Goal: Task Accomplishment & Management: Use online tool/utility

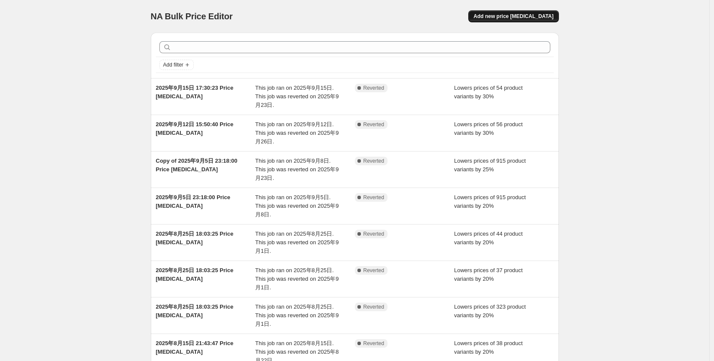
click at [534, 16] on span "Add new price [MEDICAL_DATA]" at bounding box center [514, 16] width 80 height 7
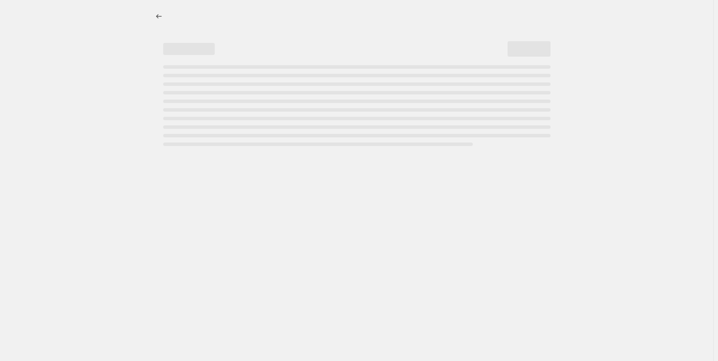
select select "percentage"
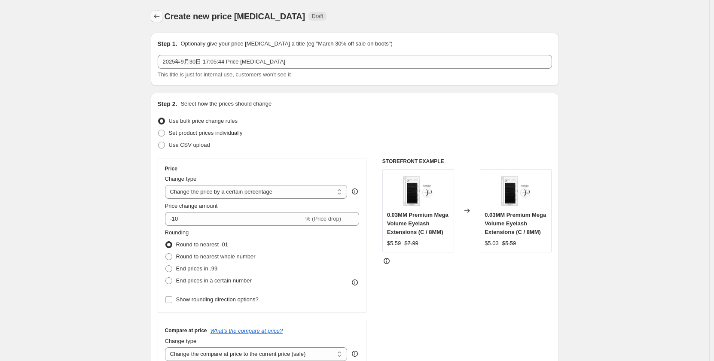
click at [158, 18] on icon "Price change jobs" at bounding box center [157, 16] width 9 height 9
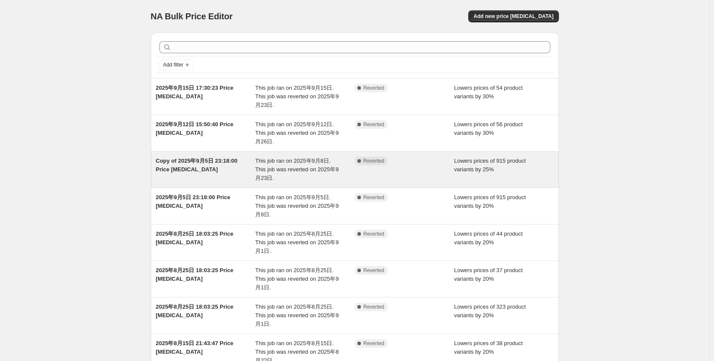
click at [223, 163] on span "Copy of 2025年9月5日 23:18:00 Price [MEDICAL_DATA]" at bounding box center [197, 165] width 82 height 15
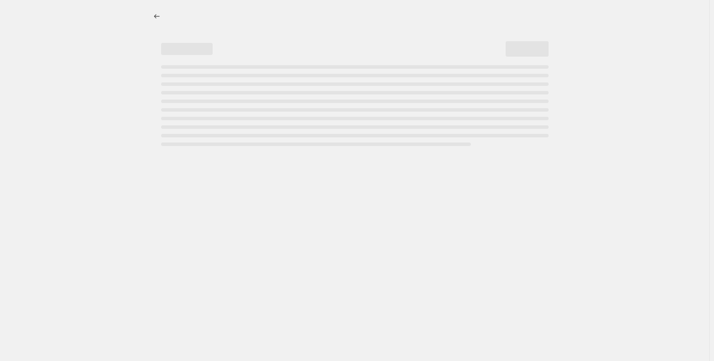
select select "percentage"
select select "no_change"
select select "collection"
select select "not_equal"
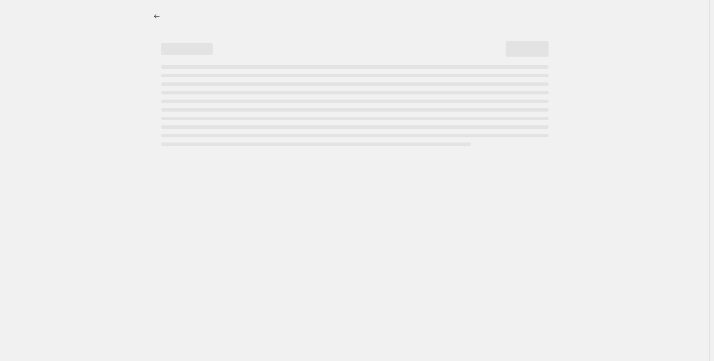
select select "collection"
select select "not_equal"
select select "collection"
select select "not_equal"
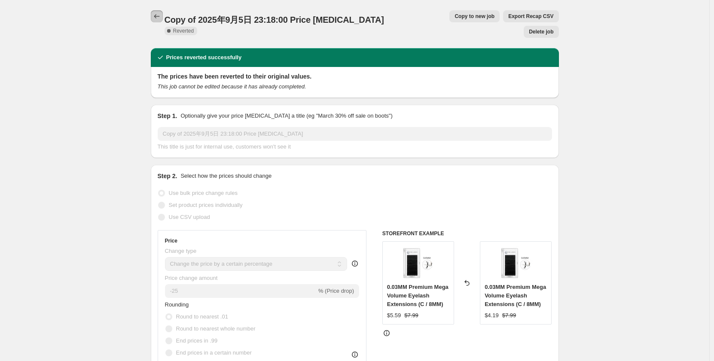
click at [161, 17] on icon "Price change jobs" at bounding box center [157, 16] width 9 height 9
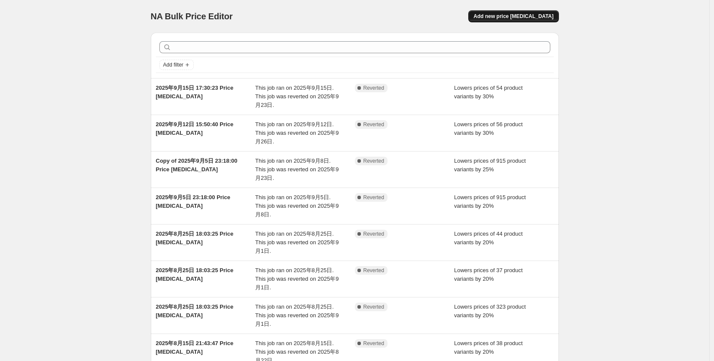
click at [544, 16] on span "Add new price [MEDICAL_DATA]" at bounding box center [514, 16] width 80 height 7
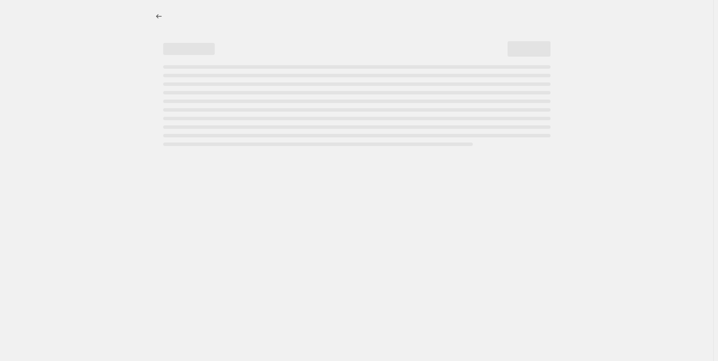
select select "percentage"
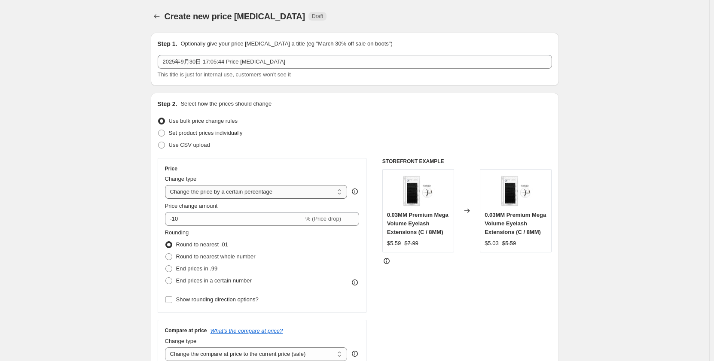
click at [258, 192] on select "Change the price to a certain amount Change the price by a certain amount Chang…" at bounding box center [256, 192] width 183 height 14
click at [240, 216] on input "-10" at bounding box center [234, 219] width 139 height 14
type input "-1"
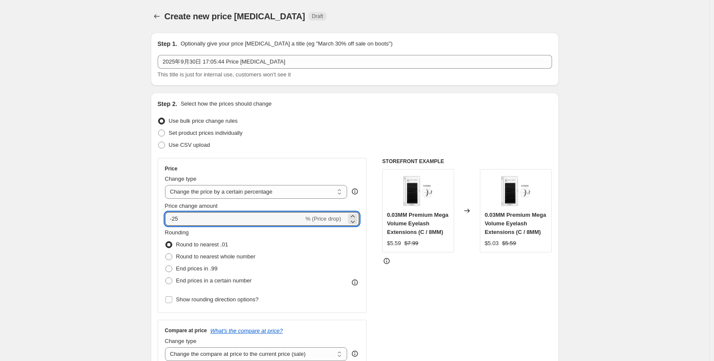
type input "-25"
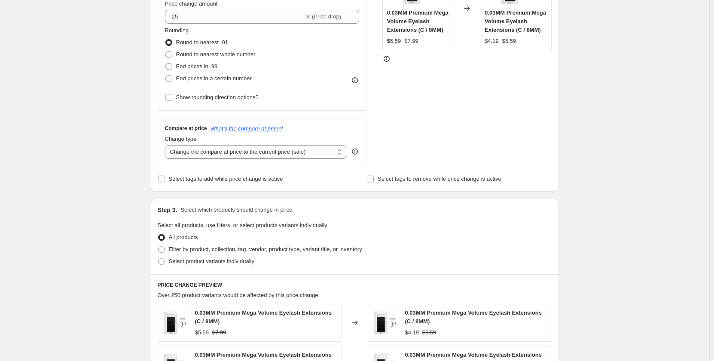
scroll to position [215, 0]
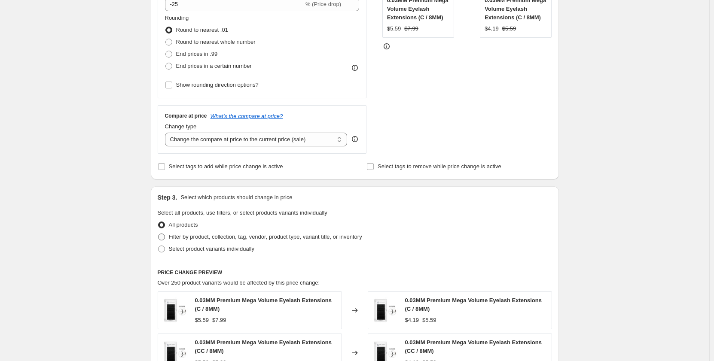
click at [165, 238] on span at bounding box center [161, 237] width 7 height 7
click at [159, 234] on input "Filter by product, collection, tag, vendor, product type, variant title, or inv…" at bounding box center [158, 234] width 0 height 0
radio input "true"
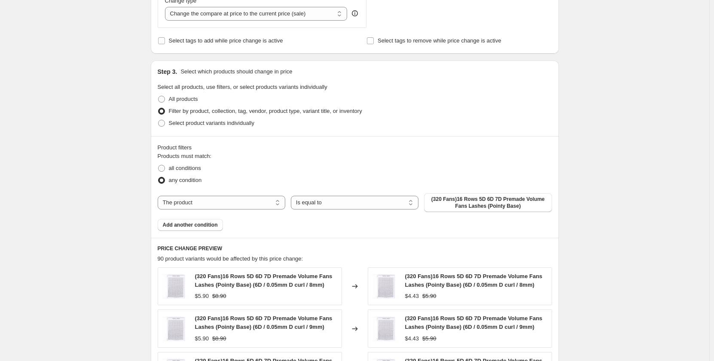
scroll to position [344, 0]
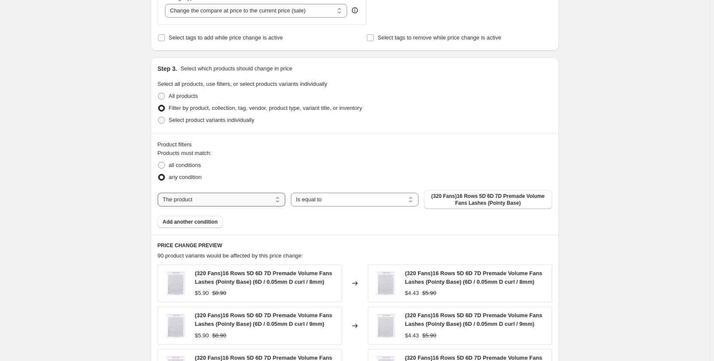
click at [251, 204] on select "The product The product's collection The product's tag The product's vendor The…" at bounding box center [222, 200] width 128 height 14
select select "collection"
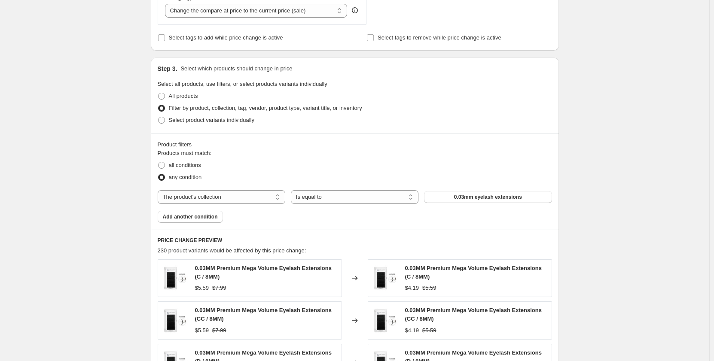
click at [506, 196] on span "0.03mm eyelash extensions" at bounding box center [488, 197] width 68 height 7
click at [205, 198] on select "The product The product's collection The product's tag The product's vendor The…" at bounding box center [222, 197] width 128 height 14
click at [200, 215] on span "Add another condition" at bounding box center [190, 217] width 55 height 7
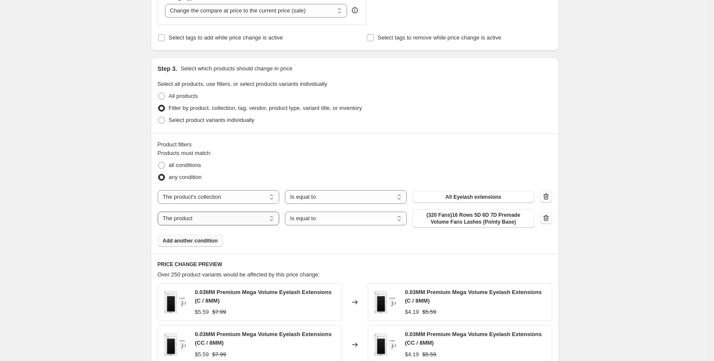
click at [225, 219] on select "The product The product's collection The product's tag The product's vendor The…" at bounding box center [219, 219] width 122 height 14
select select "collection"
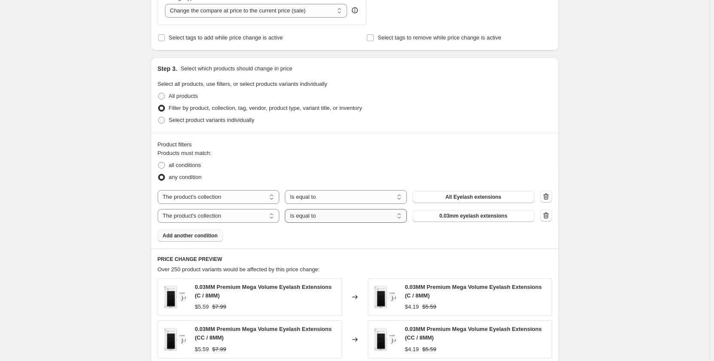
click at [338, 219] on select "Is equal to Is not equal to" at bounding box center [346, 216] width 122 height 14
select select "not_equal"
click at [489, 217] on span "0.03mm eyelash extensions" at bounding box center [474, 216] width 68 height 7
click at [206, 236] on span "Add another condition" at bounding box center [190, 235] width 55 height 7
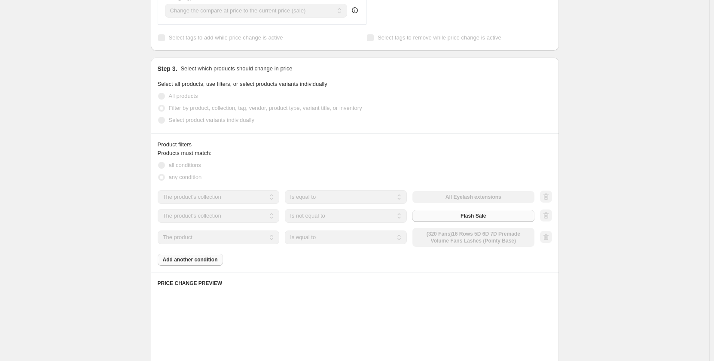
click at [217, 237] on select "The product The product's collection The product's tag The product's vendor The…" at bounding box center [219, 238] width 122 height 14
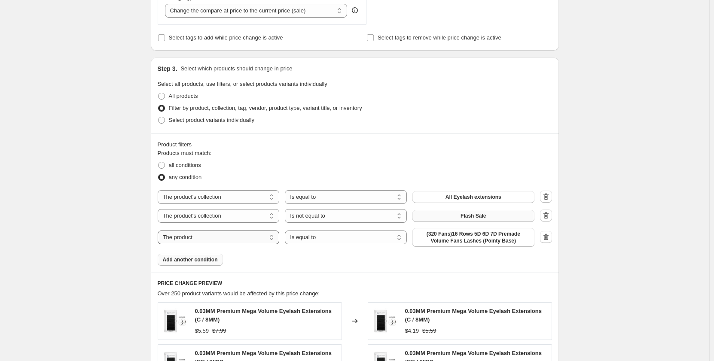
click at [226, 236] on select "The product The product's collection The product's tag The product's vendor The…" at bounding box center [219, 238] width 122 height 14
select select "collection"
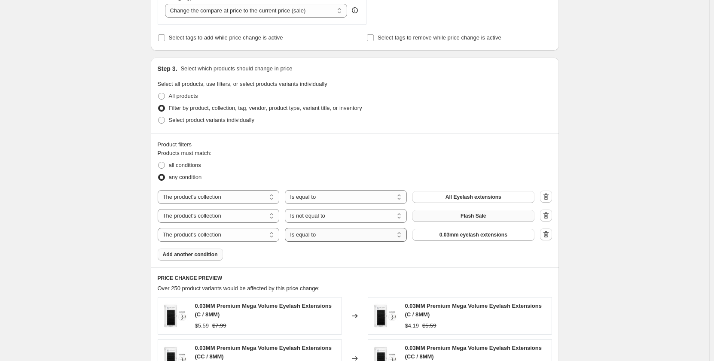
click at [384, 239] on select "Is equal to Is not equal to" at bounding box center [346, 235] width 122 height 14
select select "not_equal"
click at [497, 235] on span "0.03mm eyelash extensions" at bounding box center [474, 235] width 68 height 7
click at [199, 255] on span "Add another condition" at bounding box center [190, 254] width 55 height 7
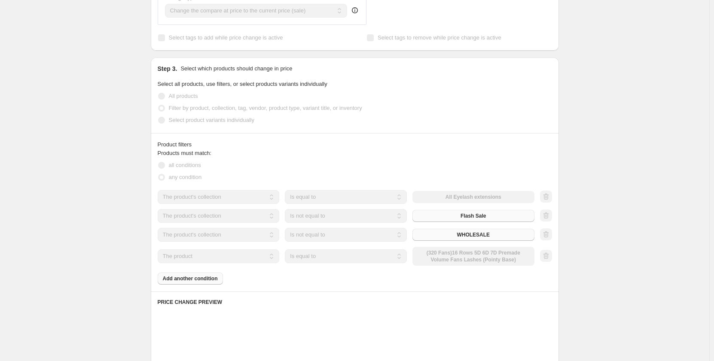
click at [222, 259] on select "The product The product's collection The product's tag The product's vendor The…" at bounding box center [219, 257] width 122 height 14
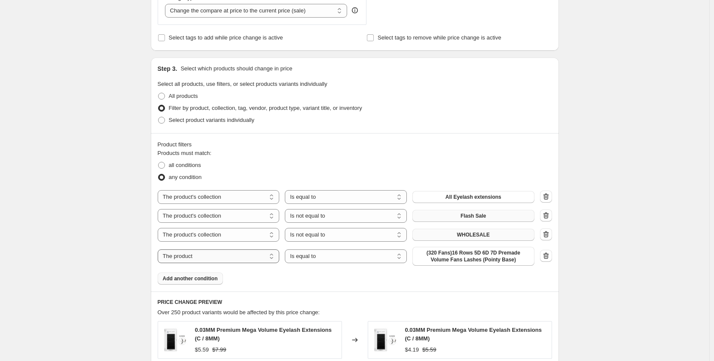
click at [230, 258] on select "The product The product's collection The product's tag The product's vendor The…" at bounding box center [219, 257] width 122 height 14
select select "collection"
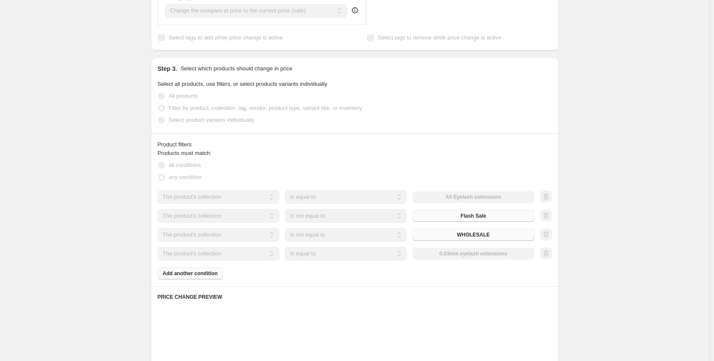
click at [336, 254] on select "Is equal to Is not equal to" at bounding box center [346, 254] width 122 height 14
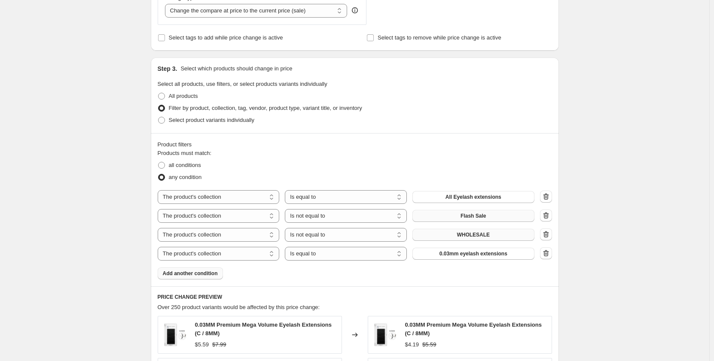
select select "not_equal"
click at [481, 253] on span "0.03mm eyelash extensions" at bounding box center [474, 254] width 68 height 7
click at [209, 276] on span "Add another condition" at bounding box center [190, 273] width 55 height 7
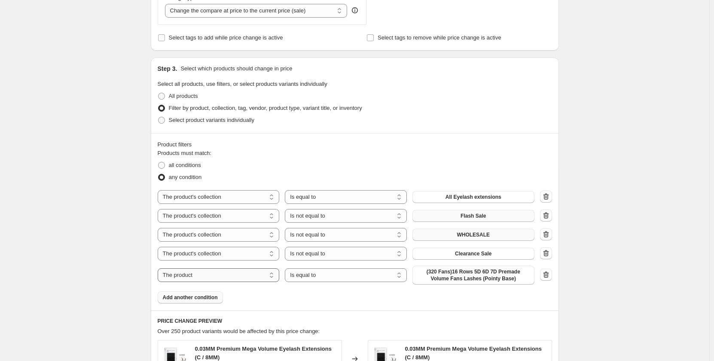
click at [243, 278] on select "The product The product's collection The product's tag The product's vendor The…" at bounding box center [219, 276] width 122 height 14
select select "collection"
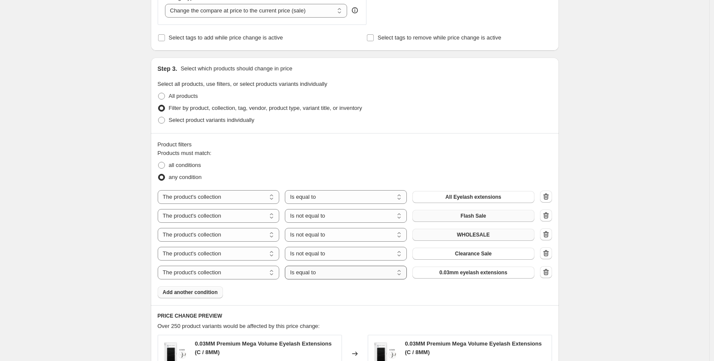
click at [348, 273] on select "Is equal to Is not equal to" at bounding box center [346, 273] width 122 height 14
select select "not_equal"
click at [481, 277] on button "0.03mm eyelash extensions" at bounding box center [473, 273] width 122 height 12
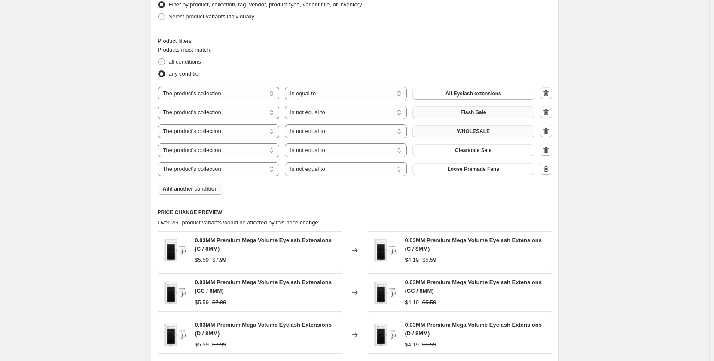
scroll to position [473, 0]
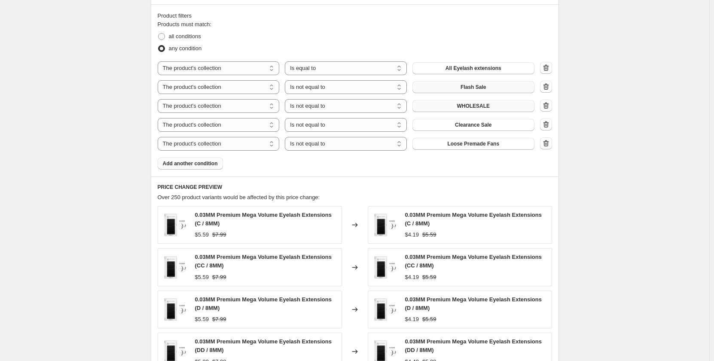
click at [198, 160] on button "Add another condition" at bounding box center [190, 164] width 65 height 12
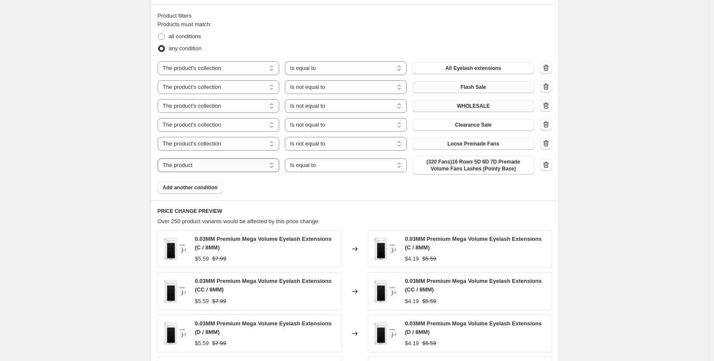
click at [243, 166] on select "The product The product's collection The product's tag The product's vendor The…" at bounding box center [219, 166] width 122 height 14
select select "collection"
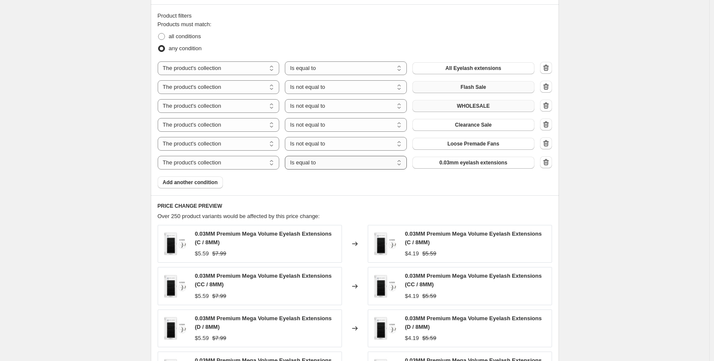
click at [344, 162] on select "Is equal to Is not equal to" at bounding box center [346, 163] width 122 height 14
select select "not_equal"
click at [500, 162] on span "0.03mm eyelash extensions" at bounding box center [474, 162] width 68 height 7
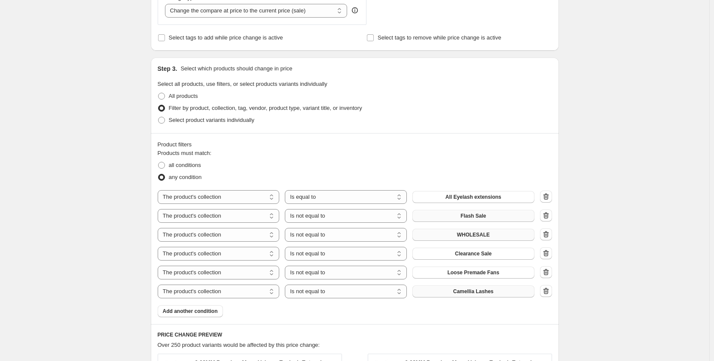
scroll to position [703, 0]
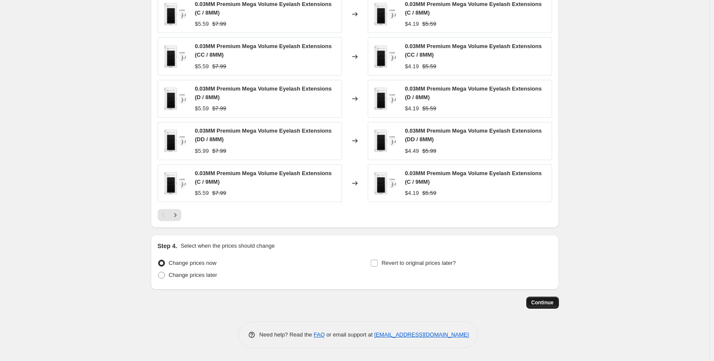
click at [554, 305] on span "Continue" at bounding box center [543, 302] width 22 height 7
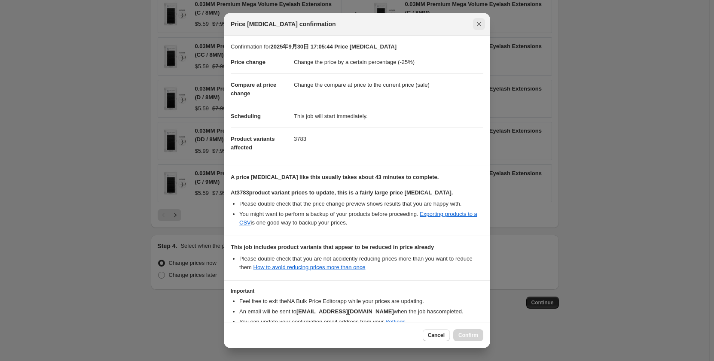
click at [480, 23] on icon "Close" at bounding box center [479, 24] width 5 height 5
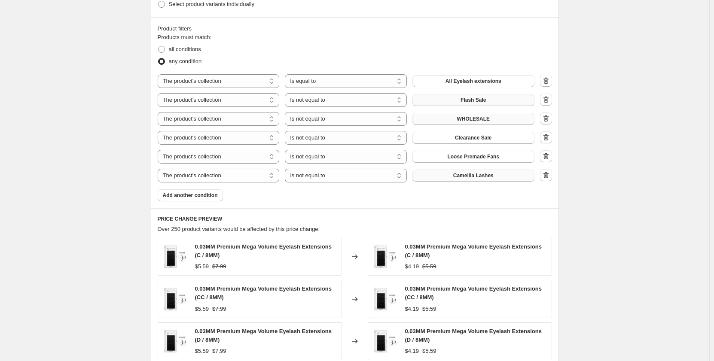
scroll to position [445, 0]
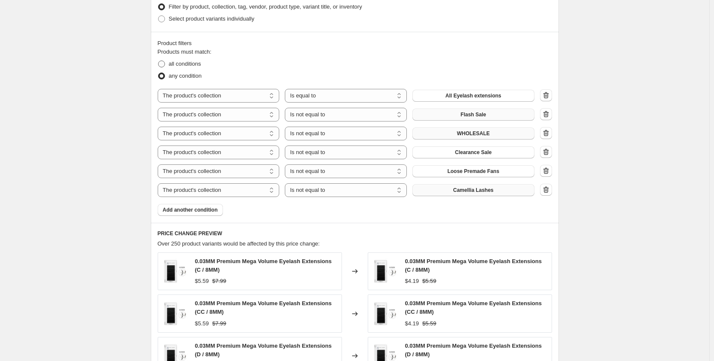
click at [165, 65] on span at bounding box center [161, 64] width 7 height 7
click at [159, 61] on input "all conditions" at bounding box center [158, 61] width 0 height 0
radio input "true"
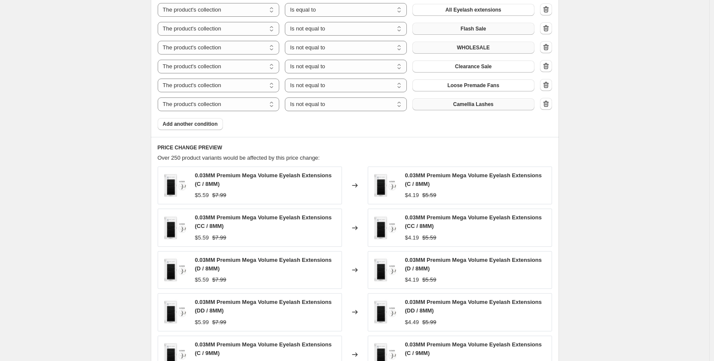
scroll to position [703, 0]
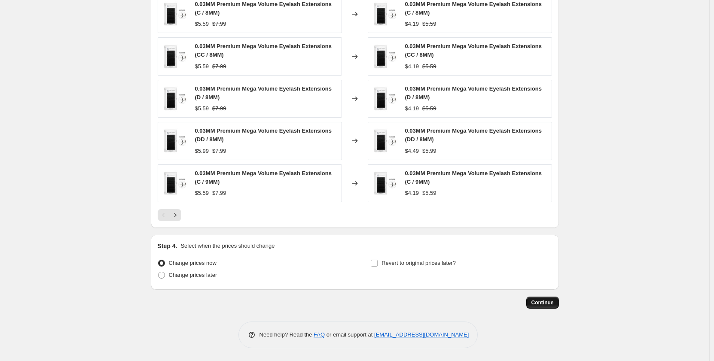
click at [545, 302] on span "Continue" at bounding box center [543, 302] width 22 height 7
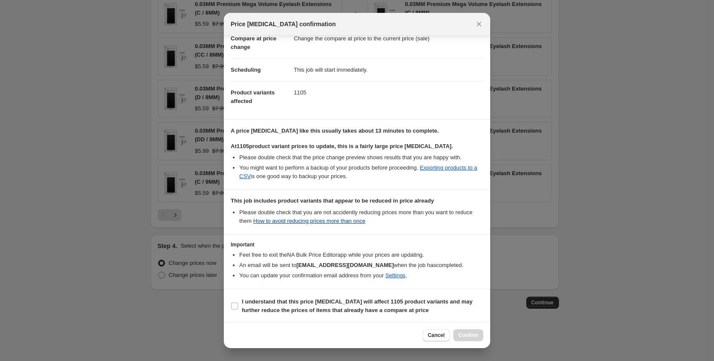
scroll to position [48, 0]
click at [235, 305] on input "I understand that this price change job will affect 1105 product variants and m…" at bounding box center [234, 305] width 7 height 7
checkbox input "true"
click at [473, 339] on button "Confirm" at bounding box center [468, 336] width 30 height 12
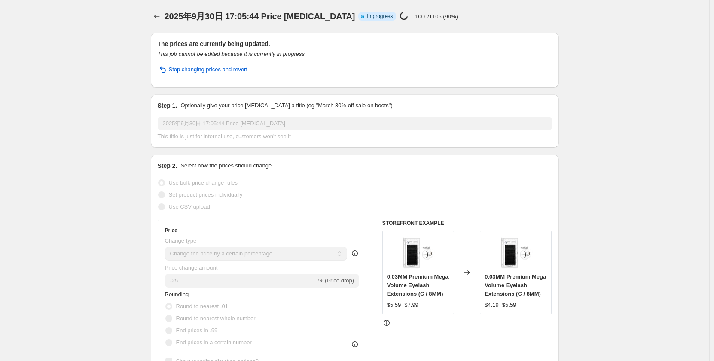
select select "percentage"
select select "collection"
select select "not_equal"
select select "collection"
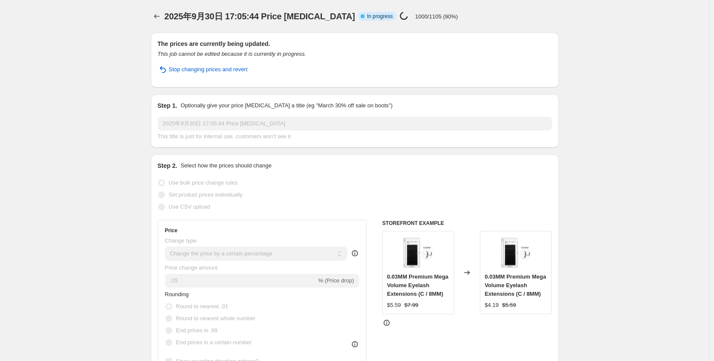
select select "not_equal"
select select "collection"
select select "not_equal"
select select "collection"
select select "not_equal"
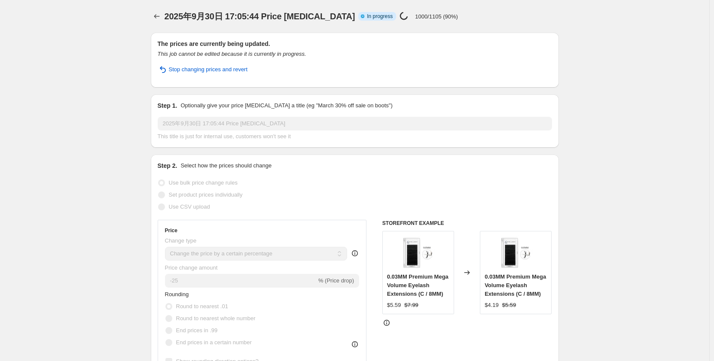
select select "collection"
select select "not_equal"
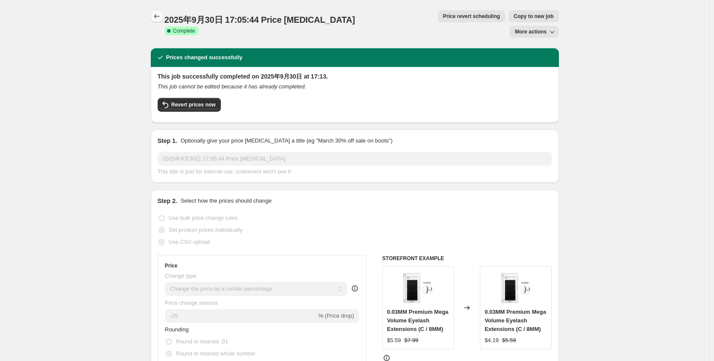
click at [158, 15] on icon "Price change jobs" at bounding box center [157, 16] width 9 height 9
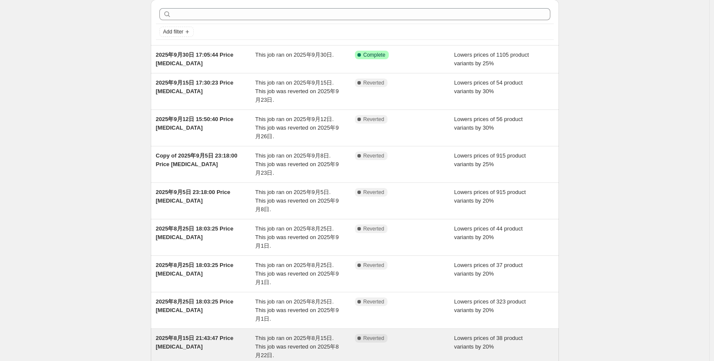
scroll to position [43, 0]
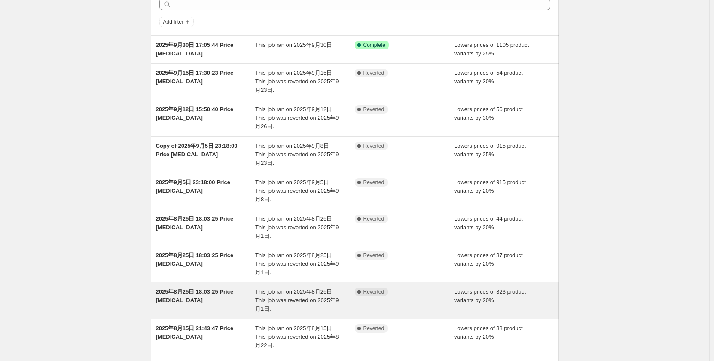
click at [290, 288] on div "This job ran on 2025年8月25日. This job was reverted on 2025年9月1日." at bounding box center [305, 301] width 100 height 26
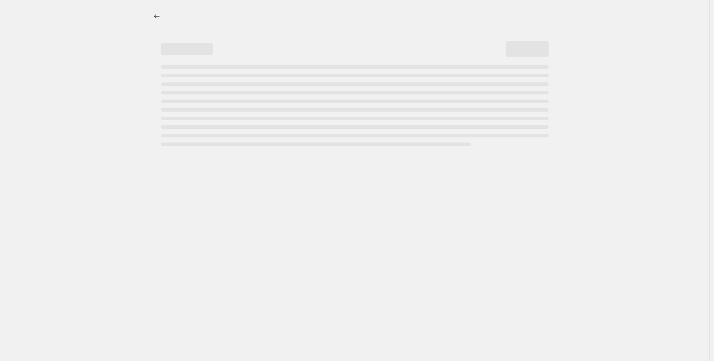
select select "percentage"
select select "no_change"
select select "collection"
select select "not_equal"
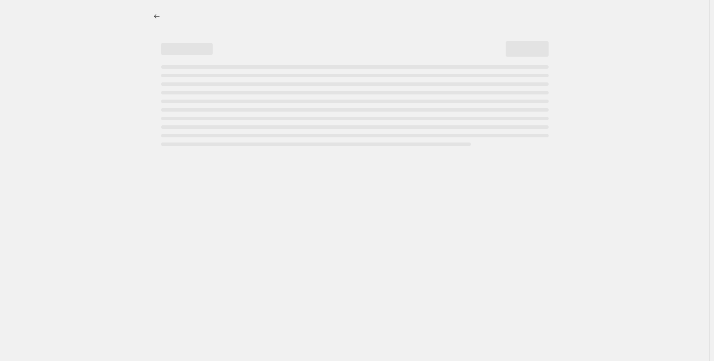
select select "collection"
select select "not_equal"
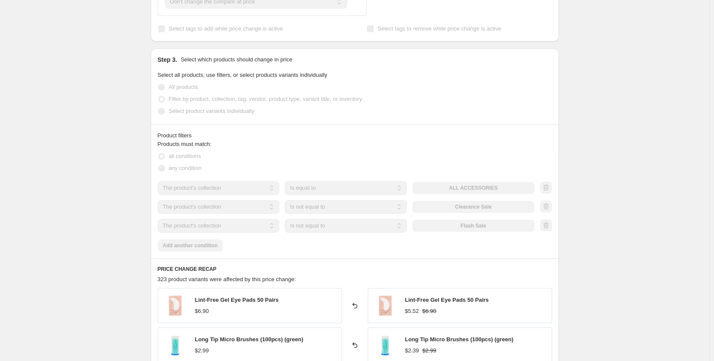
scroll to position [258, 0]
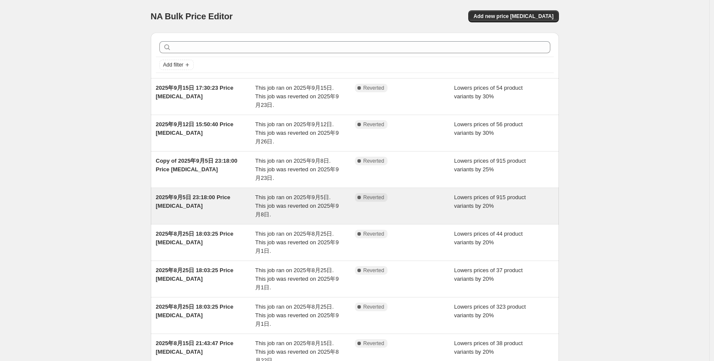
click at [262, 209] on span "This job ran on 2025年9月5日. This job was reverted on 2025年9月8日." at bounding box center [296, 206] width 83 height 24
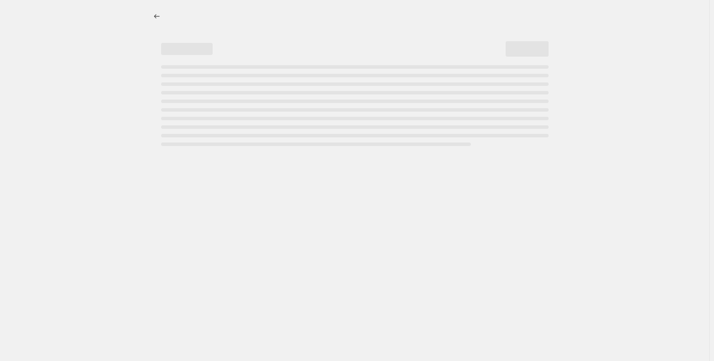
select select "percentage"
select select "no_change"
select select "collection"
select select "not_equal"
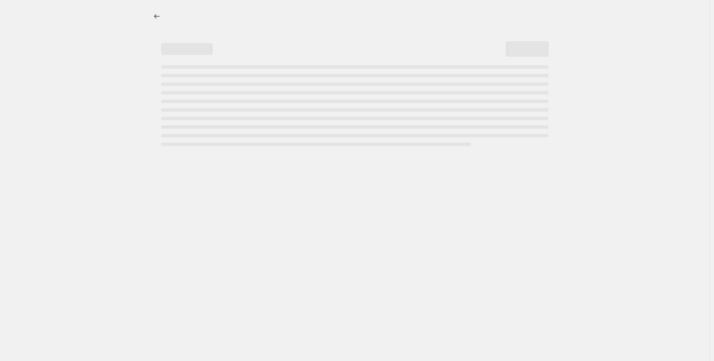
select select "collection"
select select "not_equal"
select select "collection"
select select "not_equal"
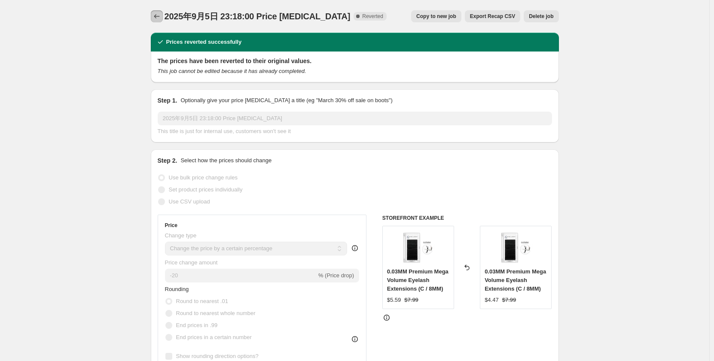
click at [161, 14] on icon "Price change jobs" at bounding box center [157, 16] width 9 height 9
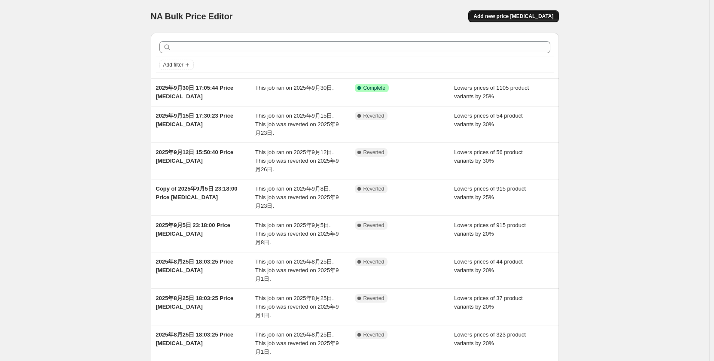
click at [529, 18] on span "Add new price [MEDICAL_DATA]" at bounding box center [514, 16] width 80 height 7
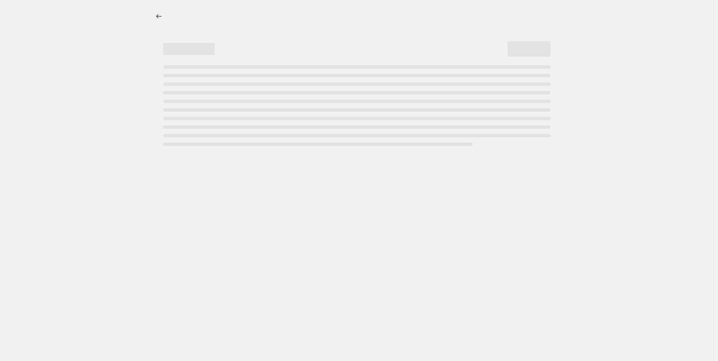
select select "percentage"
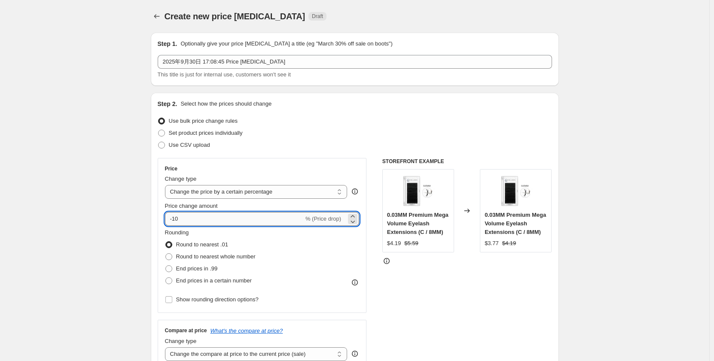
click at [200, 220] on input "-10" at bounding box center [234, 219] width 139 height 14
type input "-1"
type input "-20"
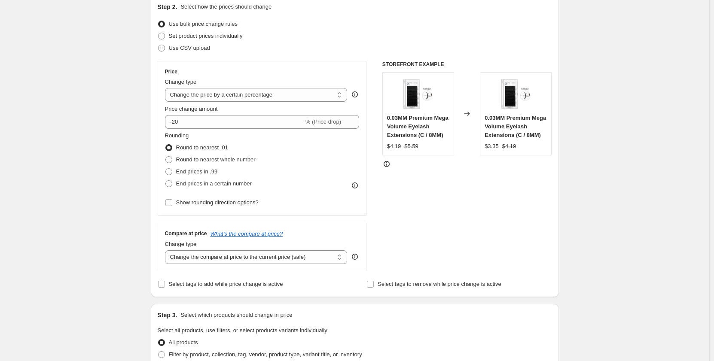
scroll to position [129, 0]
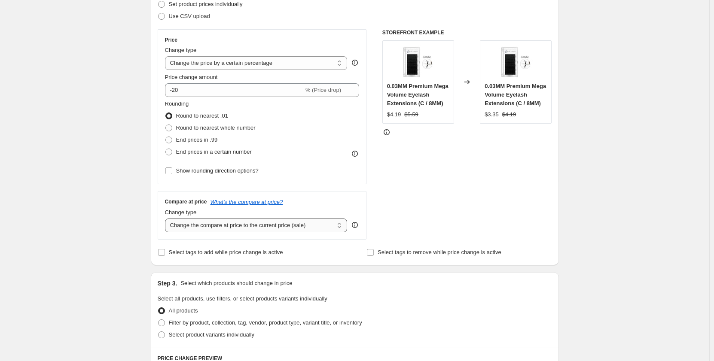
click at [252, 231] on select "Change the compare at price to the current price (sale) Change the compare at p…" at bounding box center [256, 226] width 183 height 14
select select "no_change"
click at [167, 219] on select "Change the compare at price to the current price (sale) Change the compare at p…" at bounding box center [256, 226] width 183 height 14
click at [110, 223] on div "Create new price [MEDICAL_DATA]. This page is ready Create new price [MEDICAL_D…" at bounding box center [354, 307] width 709 height 873
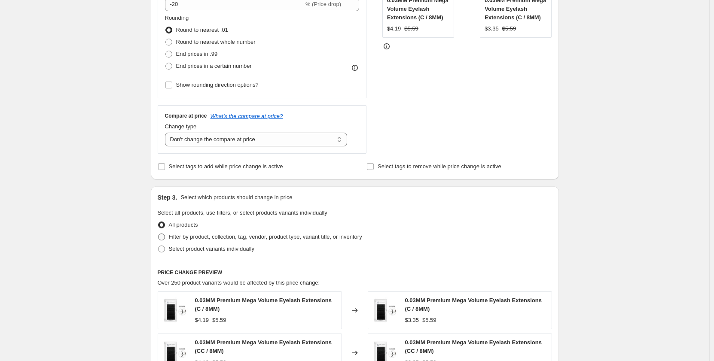
scroll to position [301, 0]
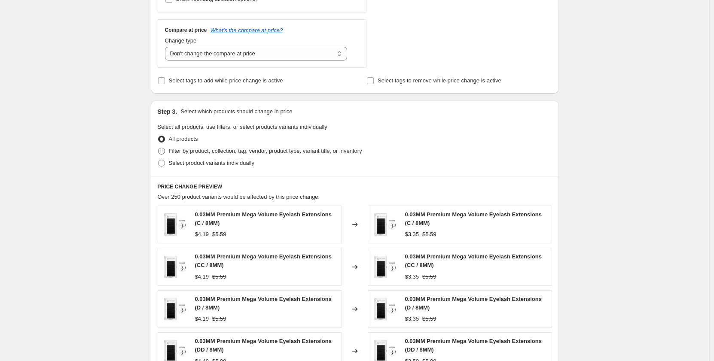
click at [164, 150] on span at bounding box center [161, 151] width 7 height 7
click at [159, 148] on input "Filter by product, collection, tag, vendor, product type, variant title, or inv…" at bounding box center [158, 148] width 0 height 0
radio input "true"
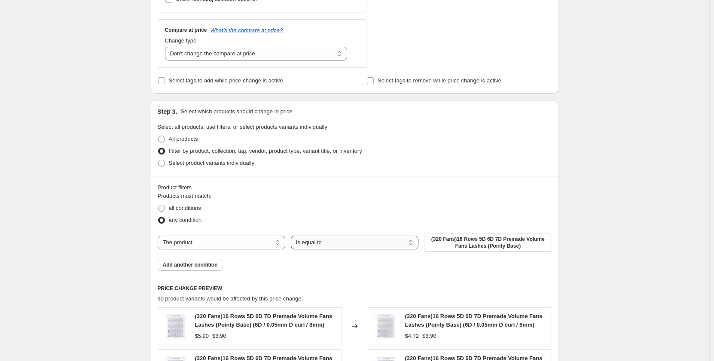
click at [345, 244] on select "Is equal to Is not equal to" at bounding box center [355, 243] width 128 height 14
drag, startPoint x: 235, startPoint y: 244, endPoint x: 239, endPoint y: 249, distance: 6.4
click at [235, 244] on select "The product The product's collection The product's tag The product's vendor The…" at bounding box center [222, 243] width 128 height 14
select select "collection"
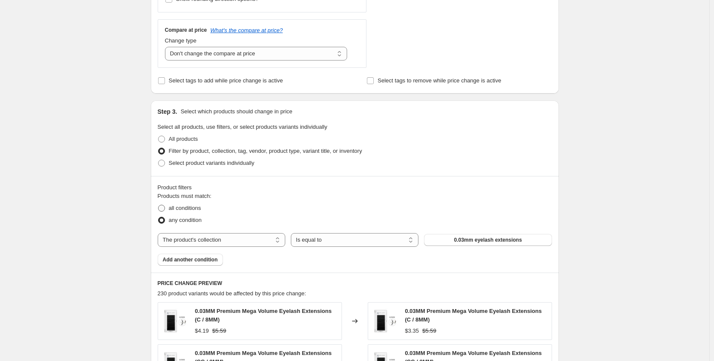
click at [165, 211] on span at bounding box center [161, 208] width 7 height 7
click at [159, 205] on input "all conditions" at bounding box center [158, 205] width 0 height 0
radio input "true"
click at [495, 239] on span "0.03mm eyelash extensions" at bounding box center [488, 240] width 68 height 7
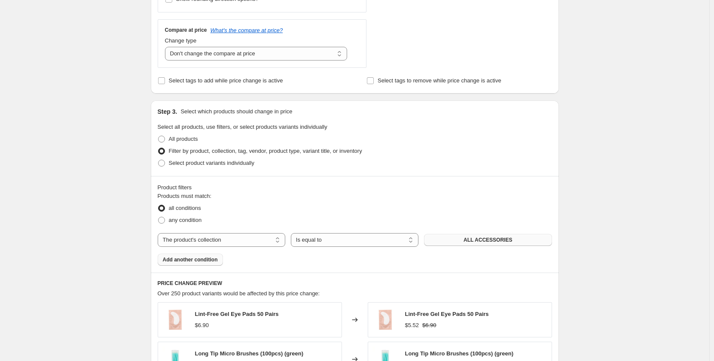
click at [202, 260] on span "Add another condition" at bounding box center [190, 260] width 55 height 7
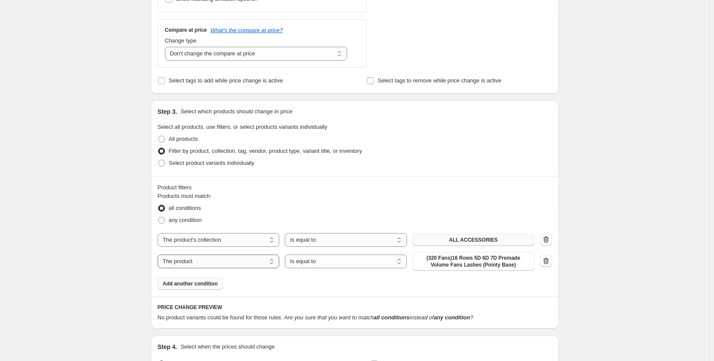
click at [213, 258] on select "The product The product's collection The product's tag The product's vendor The…" at bounding box center [219, 262] width 122 height 14
select select "collection"
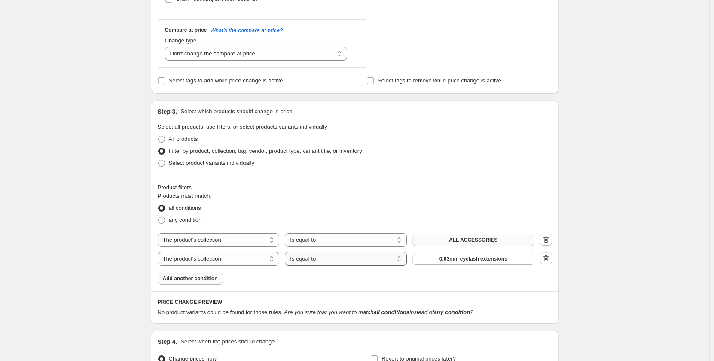
click at [364, 257] on select "Is equal to Is not equal to" at bounding box center [346, 259] width 122 height 14
select select "not_equal"
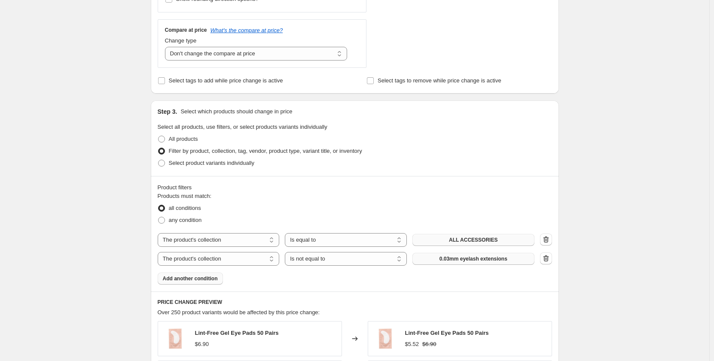
click at [492, 258] on span "0.03mm eyelash extensions" at bounding box center [474, 259] width 68 height 7
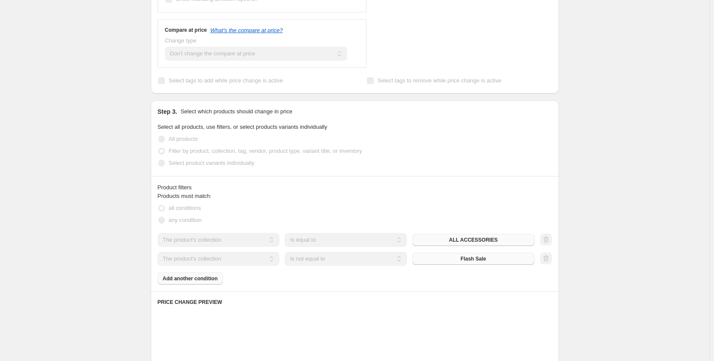
click at [211, 280] on div "Products must match: all conditions any condition The product The product's col…" at bounding box center [355, 238] width 394 height 93
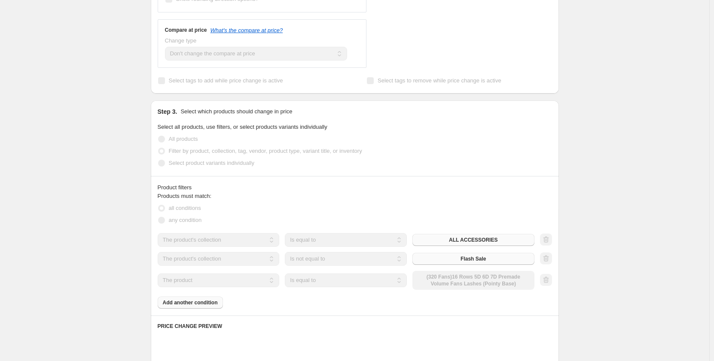
click at [244, 284] on select "The product The product's collection The product's tag The product's vendor The…" at bounding box center [219, 281] width 122 height 14
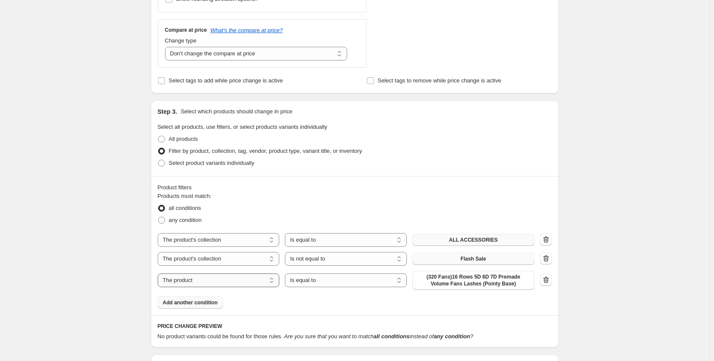
select select "collection"
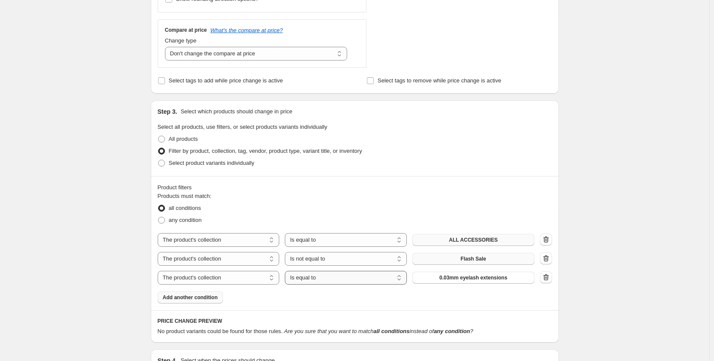
click at [328, 278] on select "Is equal to Is not equal to" at bounding box center [346, 278] width 122 height 14
select select "not_equal"
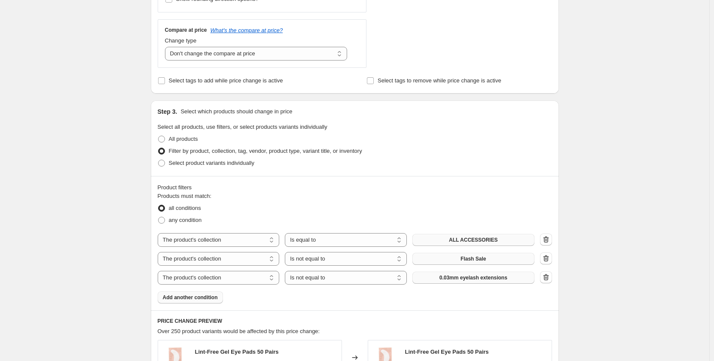
click at [472, 278] on span "0.03mm eyelash extensions" at bounding box center [474, 278] width 68 height 7
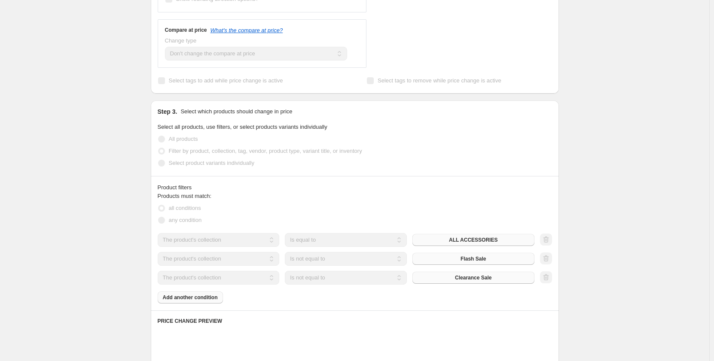
click at [209, 298] on div "Products must match: all conditions any condition The product The product's col…" at bounding box center [355, 248] width 394 height 112
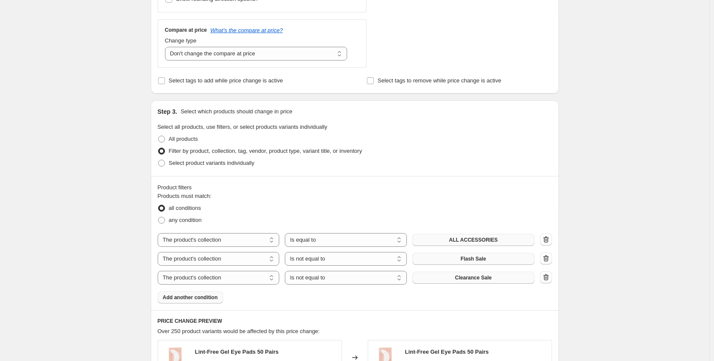
click at [211, 296] on span "Add another condition" at bounding box center [190, 297] width 55 height 7
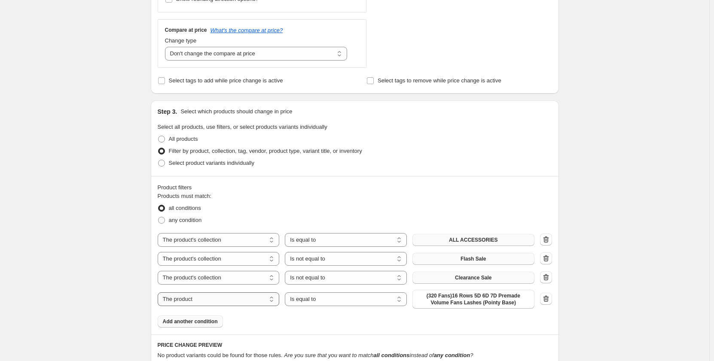
click at [215, 299] on select "The product The product's collection The product's tag The product's vendor The…" at bounding box center [219, 300] width 122 height 14
select select "collection"
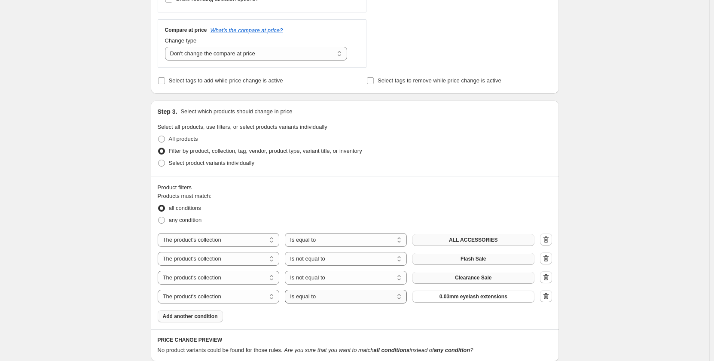
click at [338, 296] on select "Is equal to Is not equal to" at bounding box center [346, 297] width 122 height 14
select select "not_equal"
click at [461, 295] on span "0.03mm eyelash extensions" at bounding box center [474, 296] width 68 height 7
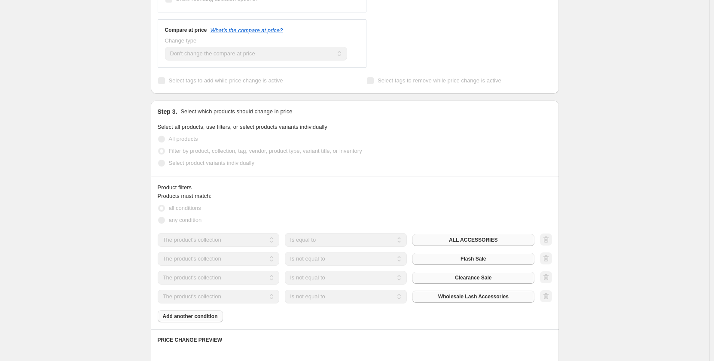
click at [608, 210] on div "Create new price [MEDICAL_DATA]. This page is ready Create new price [MEDICAL_D…" at bounding box center [354, 205] width 709 height 1012
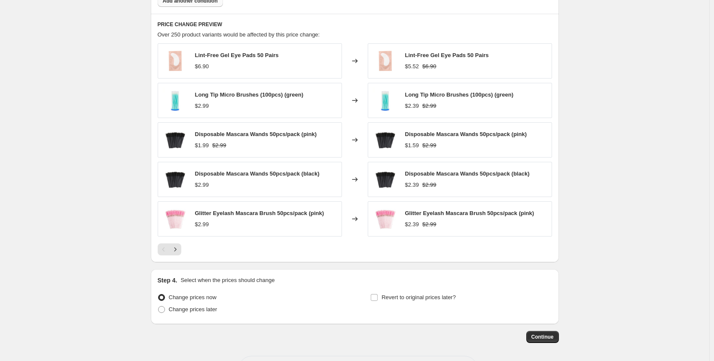
scroll to position [651, 0]
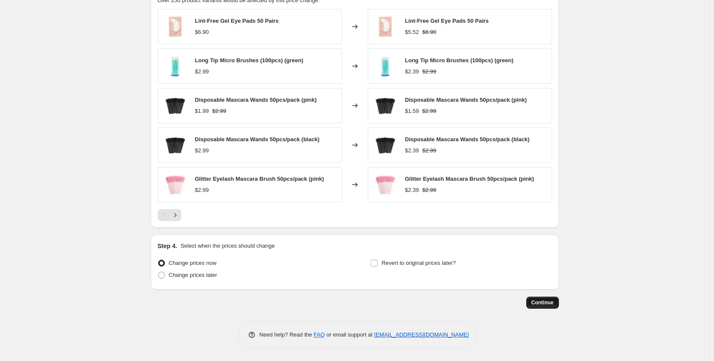
click at [552, 302] on span "Continue" at bounding box center [543, 302] width 22 height 7
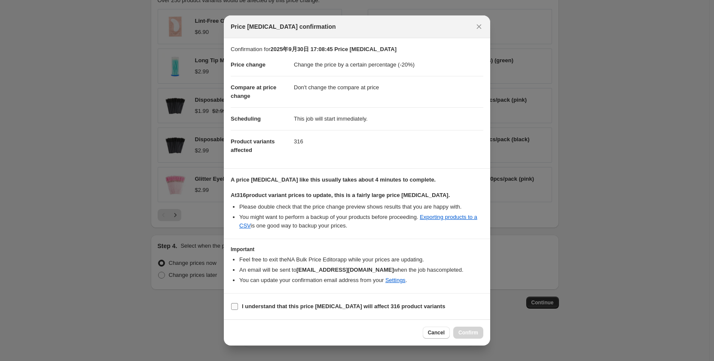
click at [235, 308] on input "I understand that this price [MEDICAL_DATA] will affect 316 product variants" at bounding box center [234, 306] width 7 height 7
checkbox input "true"
click at [466, 334] on span "Confirm" at bounding box center [468, 333] width 20 height 7
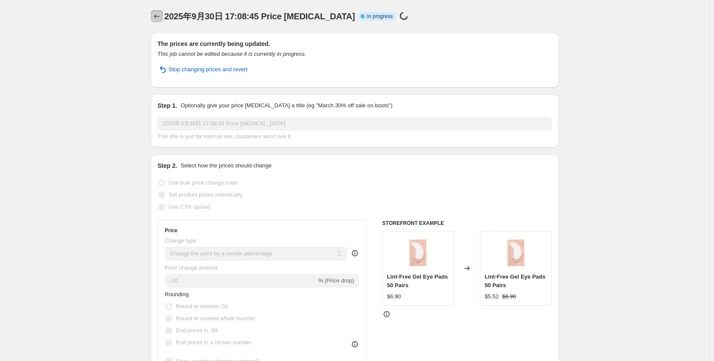
click at [157, 17] on icon "Price change jobs" at bounding box center [157, 16] width 9 height 9
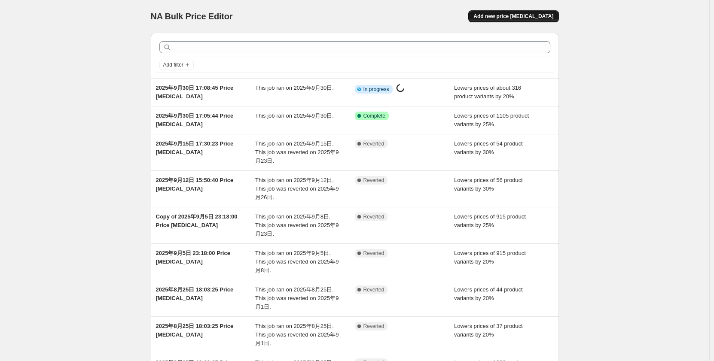
click at [515, 16] on span "Add new price [MEDICAL_DATA]" at bounding box center [514, 16] width 80 height 7
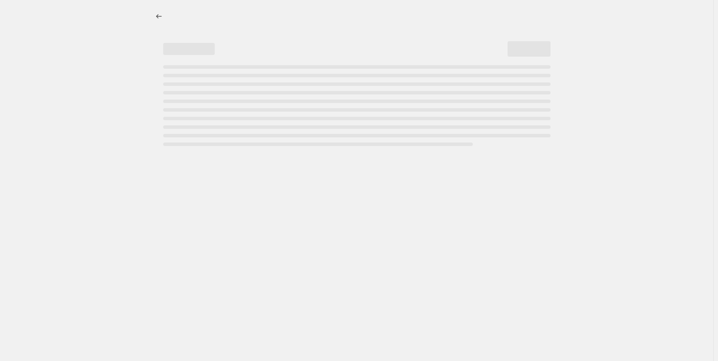
select select "percentage"
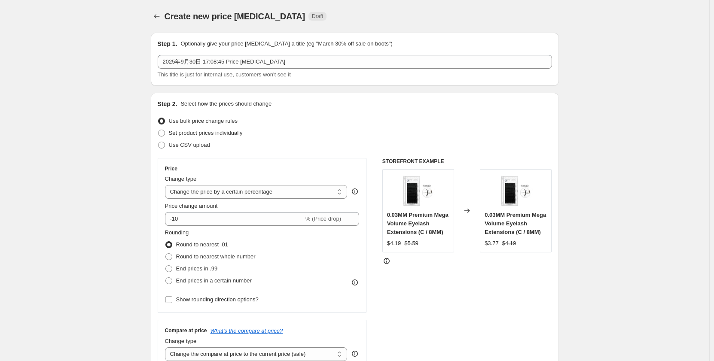
click at [189, 220] on input "-10" at bounding box center [234, 219] width 139 height 14
type input "-1"
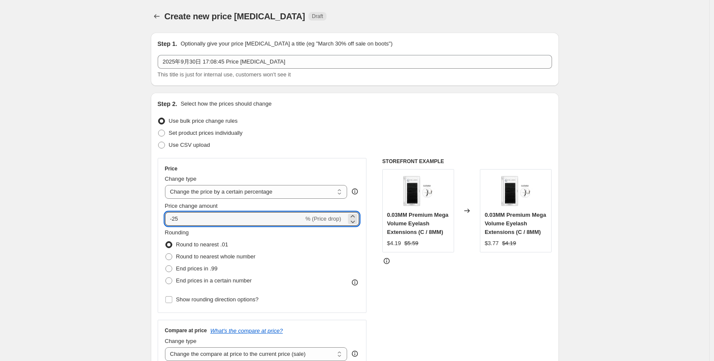
type input "-25"
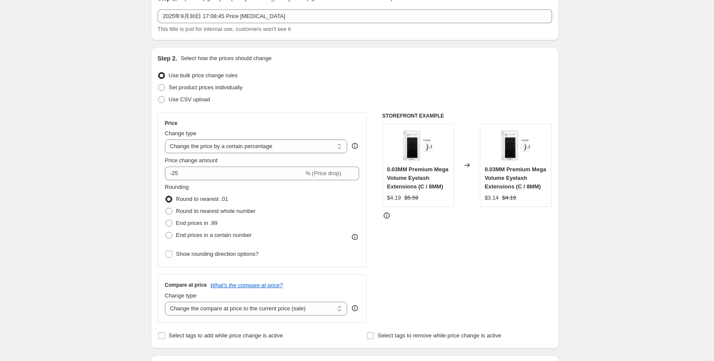
scroll to position [86, 0]
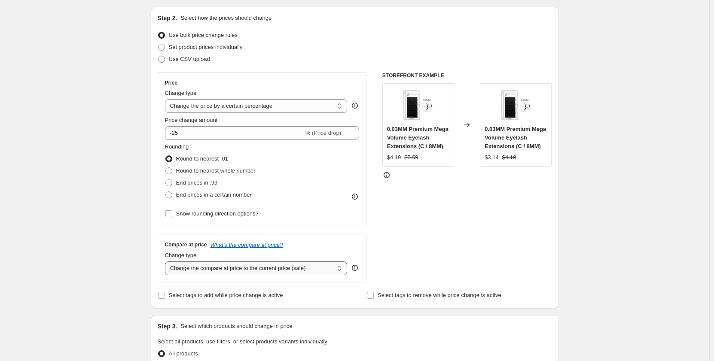
click at [195, 270] on select "Change the compare at price to the current price (sale) Change the compare at p…" at bounding box center [256, 269] width 183 height 14
select select "no_change"
click at [167, 262] on select "Change the compare at price to the current price (sale) Change the compare at p…" at bounding box center [256, 269] width 183 height 14
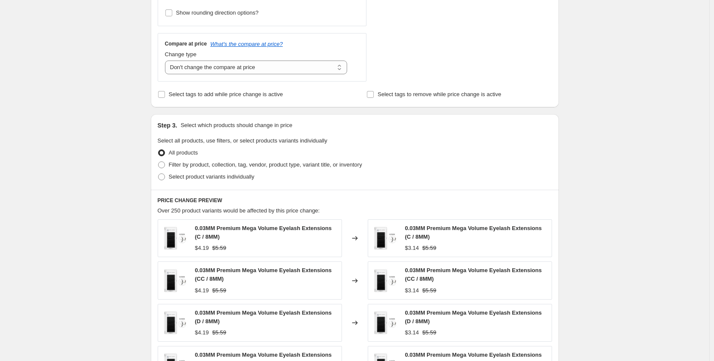
scroll to position [301, 0]
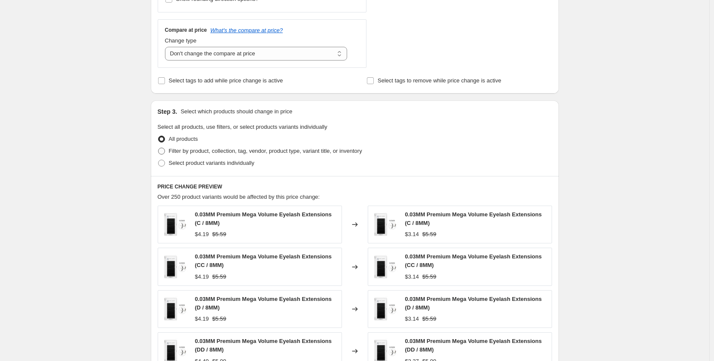
click at [163, 150] on span at bounding box center [161, 151] width 7 height 7
click at [159, 148] on input "Filter by product, collection, tag, vendor, product type, variant title, or inv…" at bounding box center [158, 148] width 0 height 0
radio input "true"
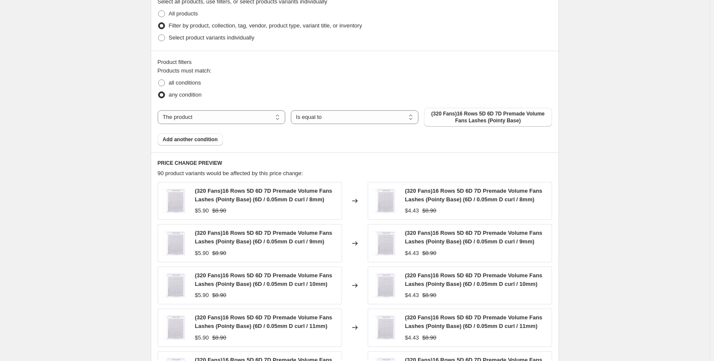
scroll to position [430, 0]
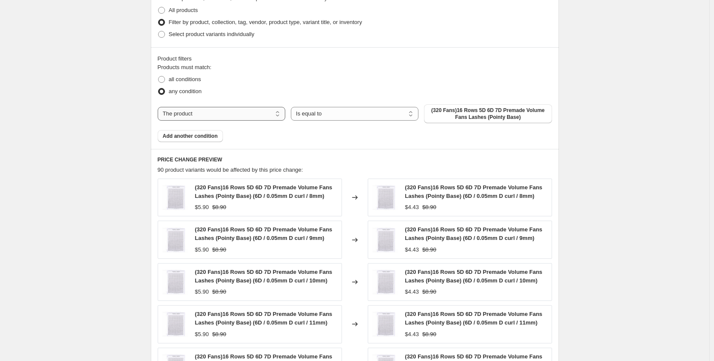
click at [228, 112] on select "The product The product's collection The product's tag The product's vendor The…" at bounding box center [222, 114] width 128 height 14
select select "collection"
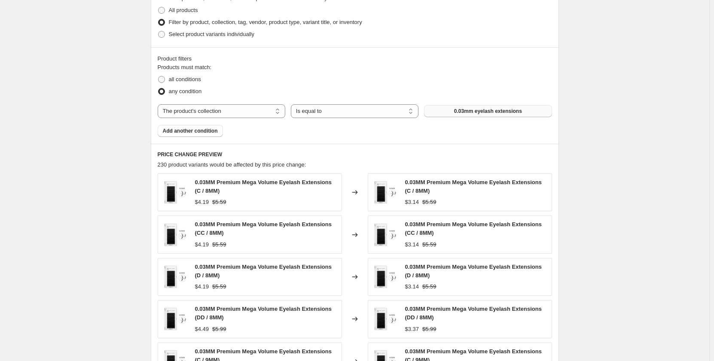
click at [483, 115] on span "0.03mm eyelash extensions" at bounding box center [488, 111] width 68 height 7
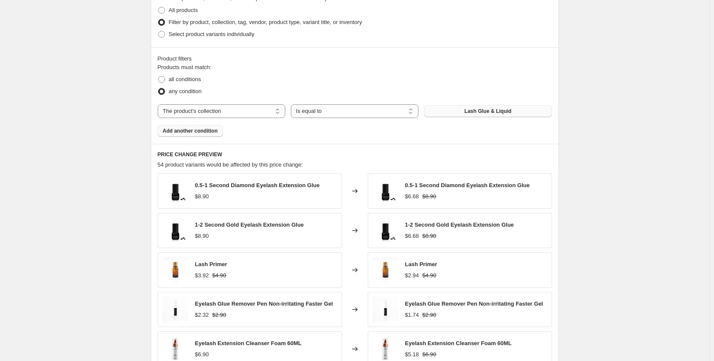
click at [216, 130] on span "Add another condition" at bounding box center [190, 131] width 55 height 7
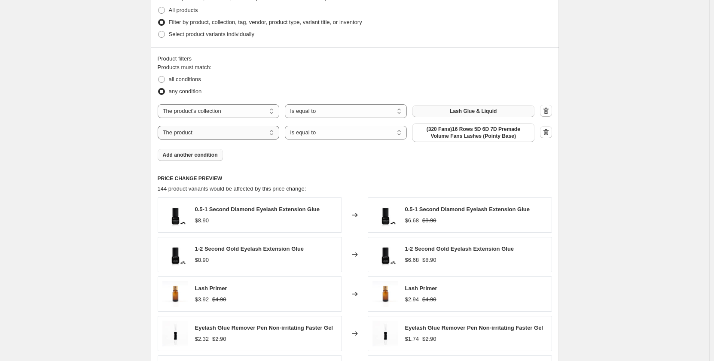
click at [227, 138] on select "The product The product's collection The product's tag The product's vendor The…" at bounding box center [219, 133] width 122 height 14
select select "collection"
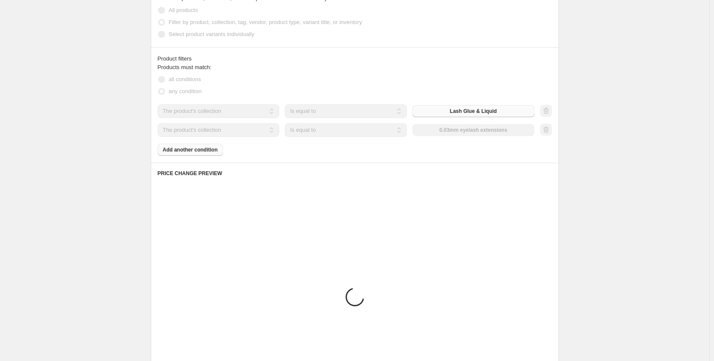
click at [211, 149] on div "Products must match: all conditions any condition The product The product's col…" at bounding box center [355, 109] width 394 height 93
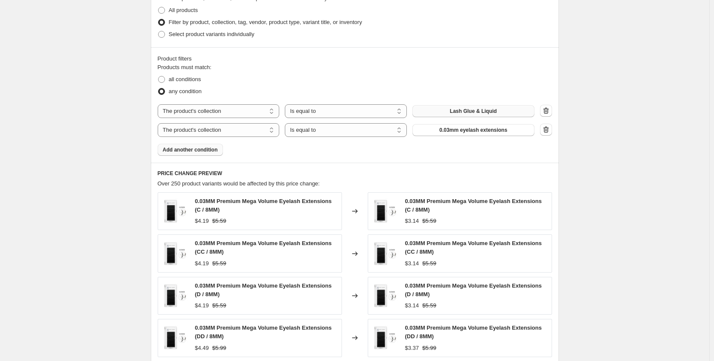
click at [211, 149] on span "Add another condition" at bounding box center [190, 150] width 55 height 7
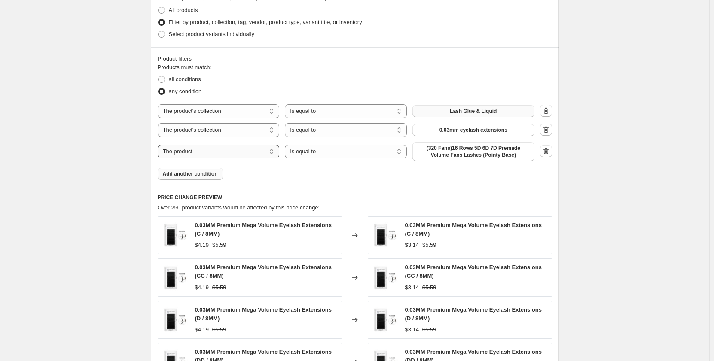
click at [258, 153] on select "The product The product's collection The product's tag The product's vendor The…" at bounding box center [219, 152] width 122 height 14
select select "collection"
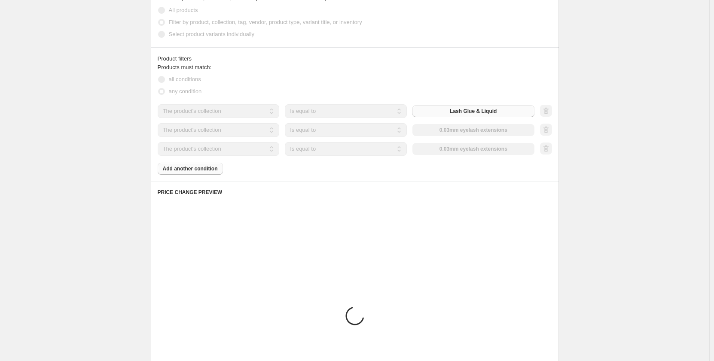
click at [354, 132] on select "Is equal to Is not equal to" at bounding box center [346, 130] width 122 height 14
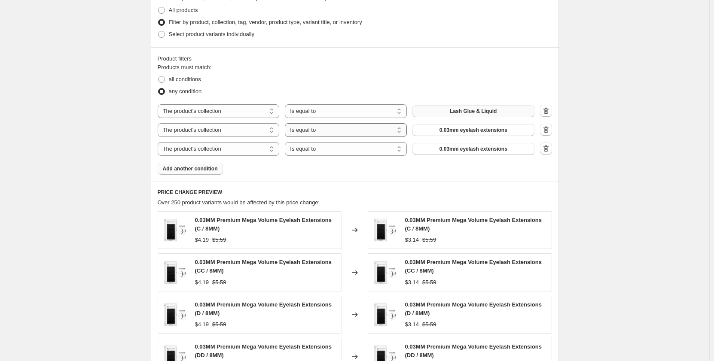
click at [354, 132] on select "Is equal to Is not equal to" at bounding box center [346, 130] width 122 height 14
select select "not_equal"
click at [354, 150] on select "Is equal to Is not equal to" at bounding box center [346, 149] width 122 height 14
select select "not_equal"
click at [478, 131] on span "0.03mm eyelash extensions" at bounding box center [474, 130] width 68 height 7
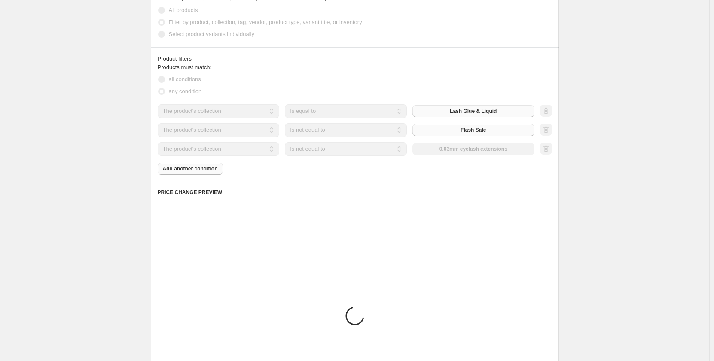
click at [488, 150] on div "The product The product's collection The product's tag The product's vendor The…" at bounding box center [346, 149] width 377 height 14
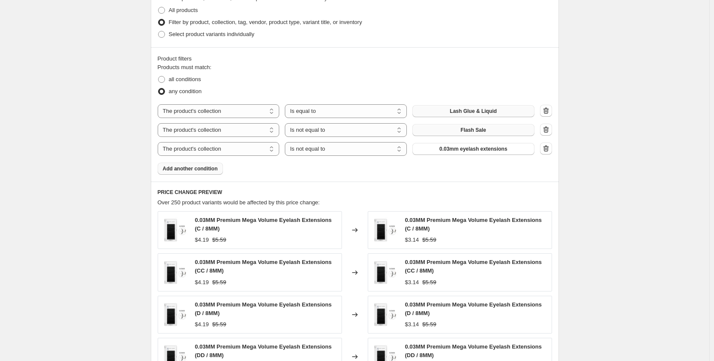
click at [488, 150] on span "0.03mm eyelash extensions" at bounding box center [474, 149] width 68 height 7
click at [206, 166] on span "Add another condition" at bounding box center [190, 168] width 55 height 7
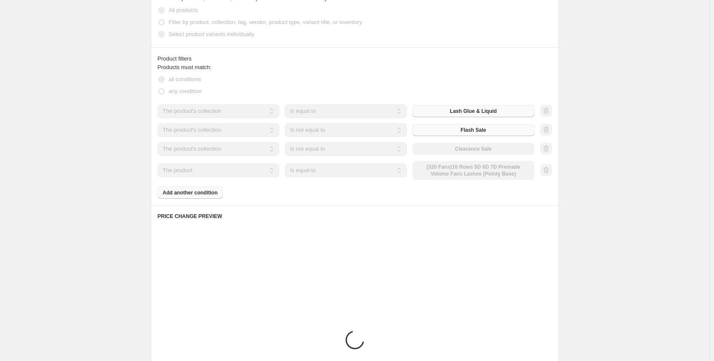
click at [236, 173] on select "The product The product's collection The product's tag The product's vendor The…" at bounding box center [219, 171] width 122 height 14
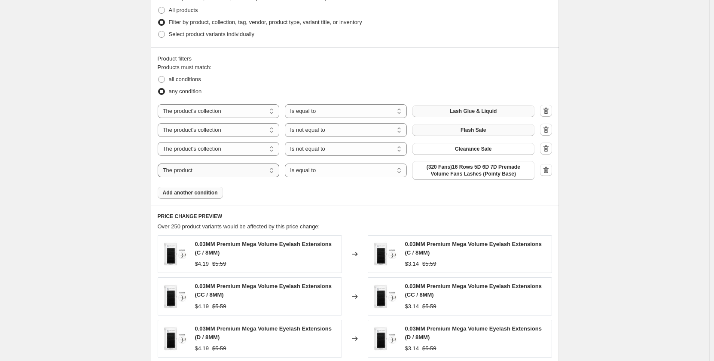
click at [236, 173] on select "The product The product's collection The product's tag The product's vendor The…" at bounding box center [219, 171] width 122 height 14
select select "collection"
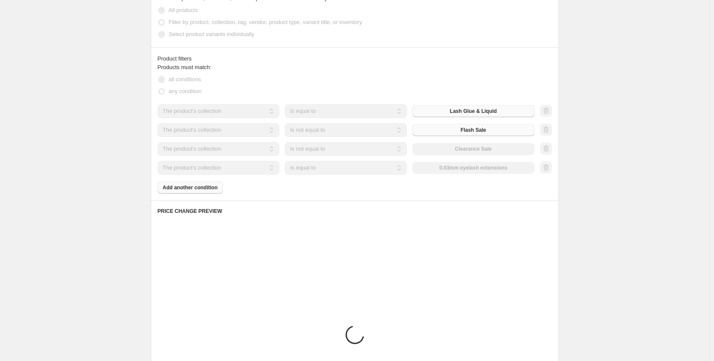
click at [335, 168] on select "Is equal to Is not equal to" at bounding box center [346, 168] width 122 height 14
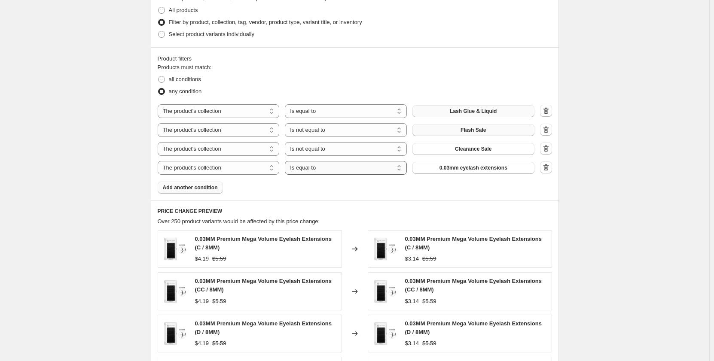
click at [336, 168] on select "Is equal to Is not equal to" at bounding box center [346, 168] width 122 height 14
select select "not_equal"
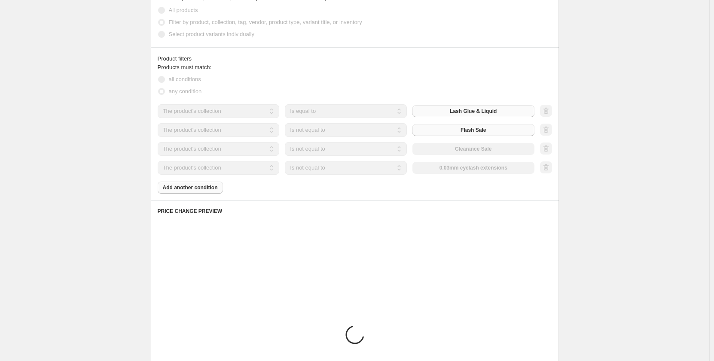
click at [468, 166] on div "The product The product's collection The product's tag The product's vendor The…" at bounding box center [346, 168] width 377 height 14
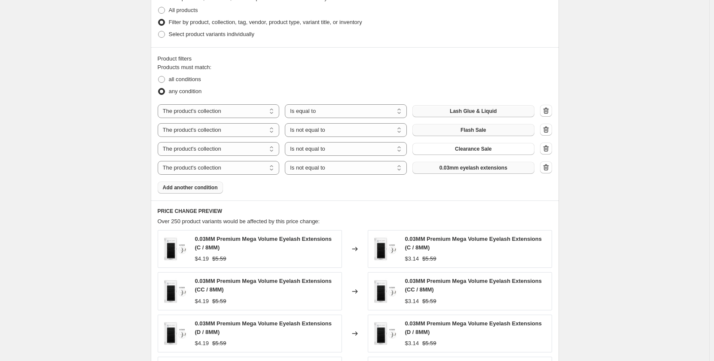
click at [480, 166] on span "0.03mm eyelash extensions" at bounding box center [474, 168] width 68 height 7
click at [163, 79] on span at bounding box center [161, 79] width 7 height 7
click at [159, 76] on input "all conditions" at bounding box center [158, 76] width 0 height 0
radio input "true"
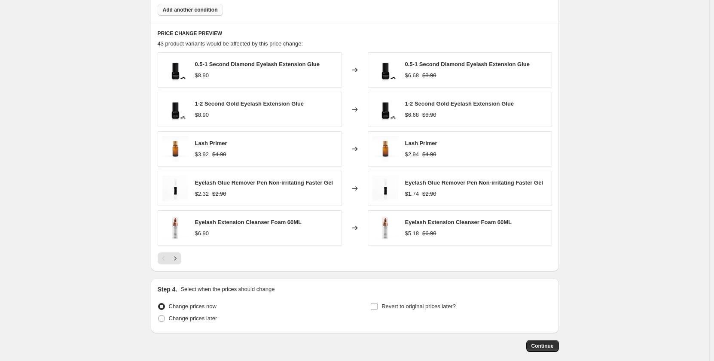
scroll to position [651, 0]
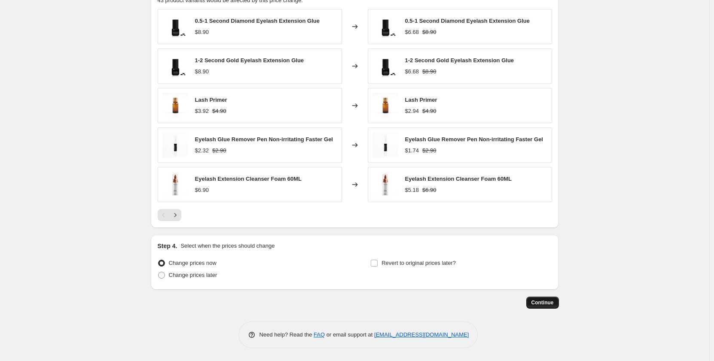
click at [547, 303] on span "Continue" at bounding box center [543, 302] width 22 height 7
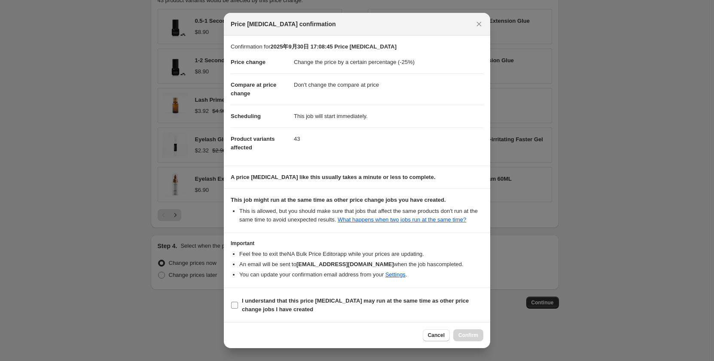
click at [234, 307] on input "I understand that this price [MEDICAL_DATA] may run at the same time as other p…" at bounding box center [234, 305] width 7 height 7
checkbox input "true"
click at [465, 336] on span "Confirm" at bounding box center [468, 335] width 20 height 7
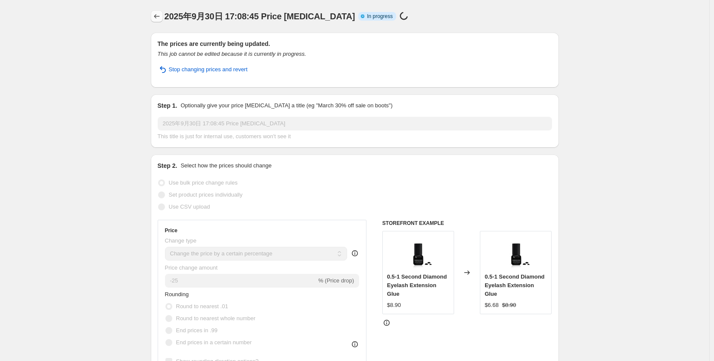
click at [159, 16] on icon "Price change jobs" at bounding box center [157, 16] width 9 height 9
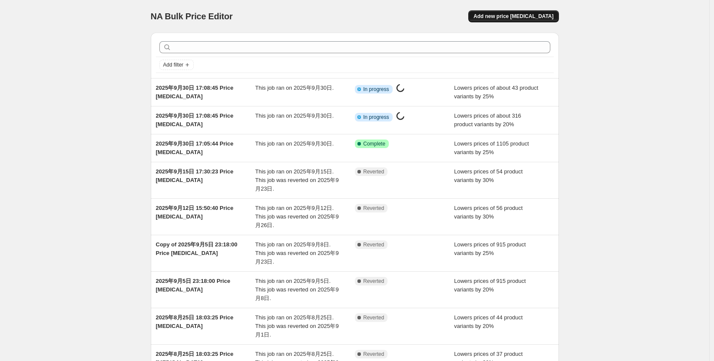
click at [533, 16] on span "Add new price [MEDICAL_DATA]" at bounding box center [514, 16] width 80 height 7
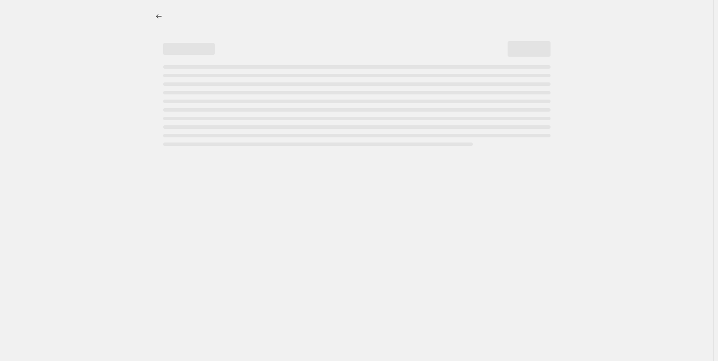
select select "percentage"
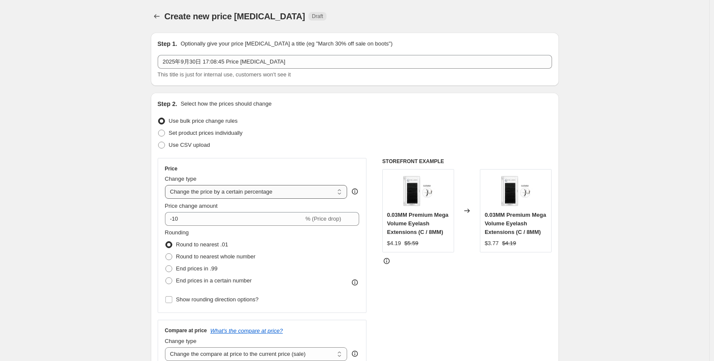
click at [236, 192] on select "Change the price to a certain amount Change the price by a certain amount Chang…" at bounding box center [256, 192] width 183 height 14
click at [226, 223] on input "-10" at bounding box center [234, 219] width 139 height 14
type input "-1"
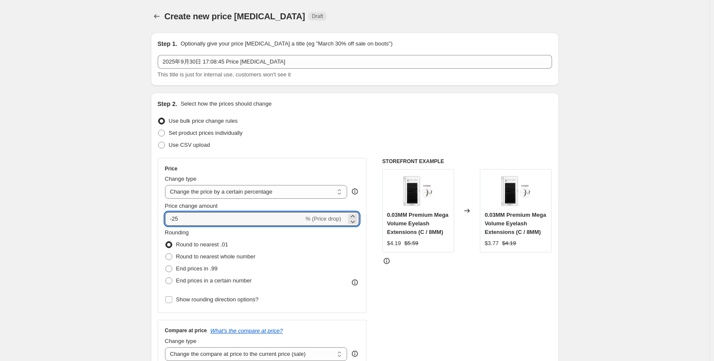
type input "-25"
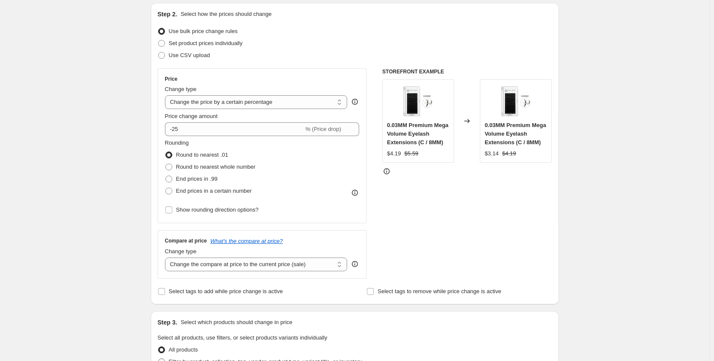
scroll to position [215, 0]
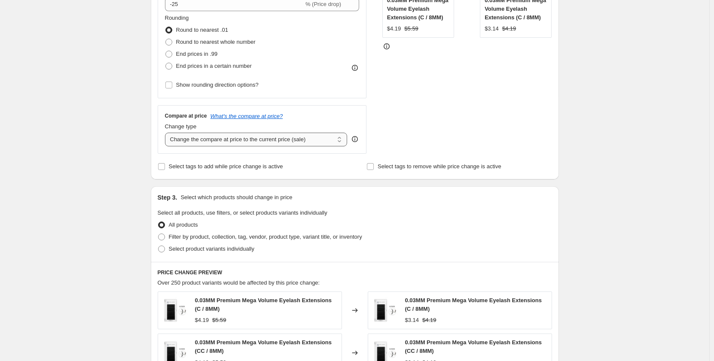
click at [231, 145] on select "Change the compare at price to the current price (sale) Change the compare at p…" at bounding box center [256, 140] width 183 height 14
select select "no_change"
click at [167, 133] on select "Change the compare at price to the current price (sale) Change the compare at p…" at bounding box center [256, 140] width 183 height 14
click at [73, 153] on div "Create new price [MEDICAL_DATA]. This page is ready Create new price [MEDICAL_D…" at bounding box center [354, 221] width 709 height 873
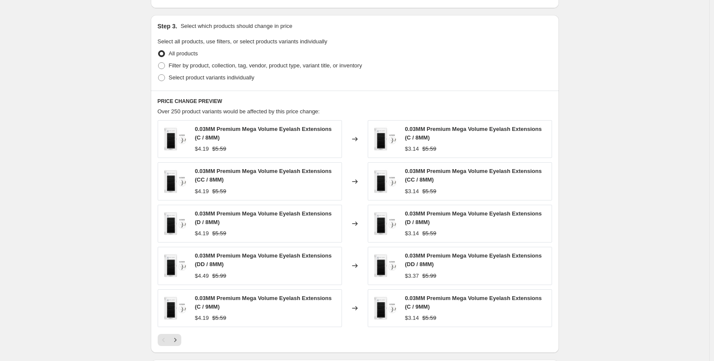
scroll to position [387, 0]
click at [164, 65] on span at bounding box center [161, 65] width 7 height 7
click at [159, 62] on input "Filter by product, collection, tag, vendor, product type, variant title, or inv…" at bounding box center [158, 62] width 0 height 0
radio input "true"
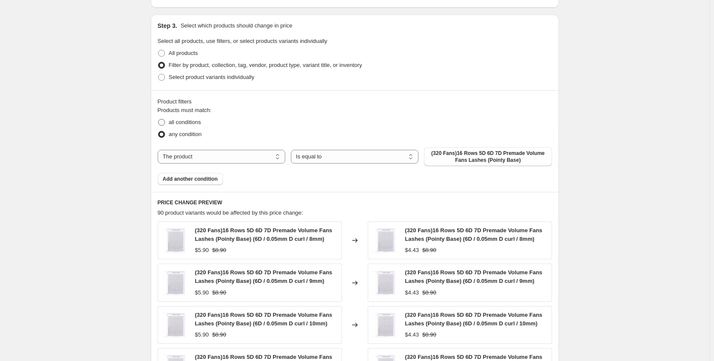
click at [165, 120] on span at bounding box center [161, 122] width 7 height 7
click at [159, 119] on input "all conditions" at bounding box center [158, 119] width 0 height 0
radio input "true"
click at [238, 155] on select "The product The product's collection The product's tag The product's vendor The…" at bounding box center [222, 157] width 128 height 14
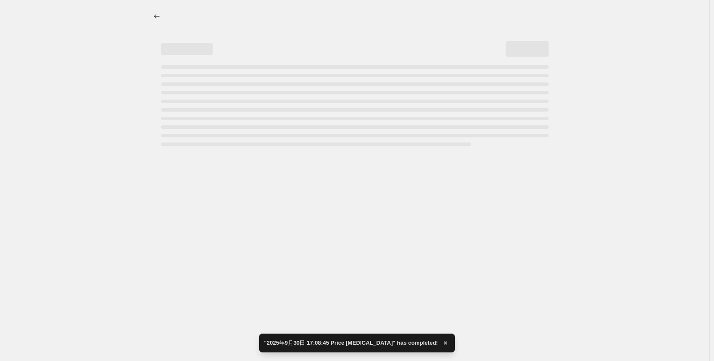
scroll to position [0, 0]
select select "percentage"
select select "no_change"
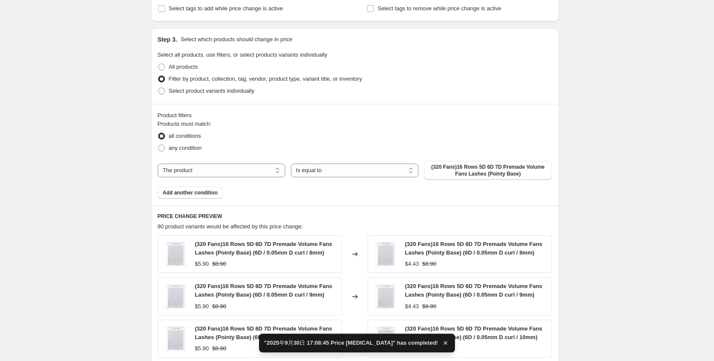
scroll to position [473, 0]
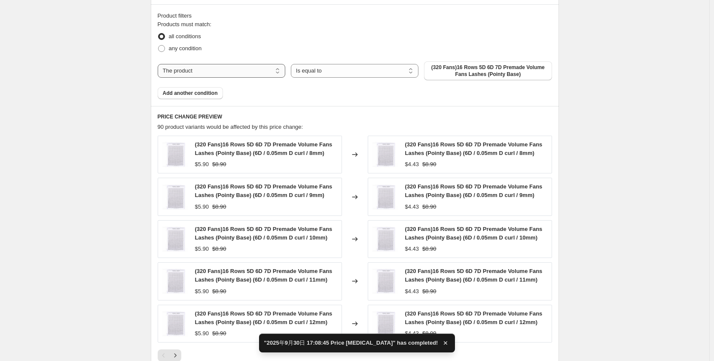
drag, startPoint x: 226, startPoint y: 68, endPoint x: 226, endPoint y: 74, distance: 6.1
click at [226, 68] on select "The product The product's collection The product's tag The product's vendor The…" at bounding box center [222, 71] width 128 height 14
select select "collection"
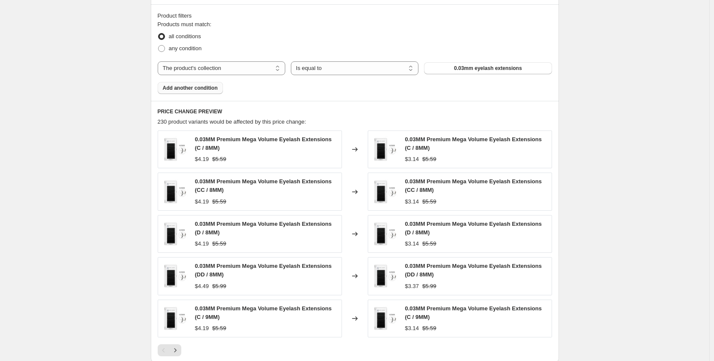
click at [215, 90] on span "Add another condition" at bounding box center [190, 88] width 55 height 7
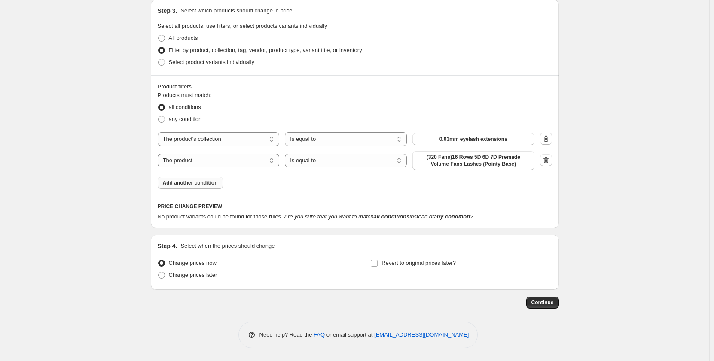
scroll to position [402, 0]
click at [202, 181] on span "Add another condition" at bounding box center [190, 183] width 55 height 7
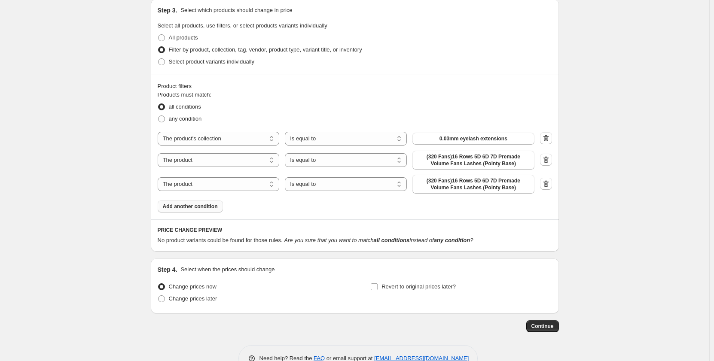
click at [209, 205] on span "Add another condition" at bounding box center [190, 206] width 55 height 7
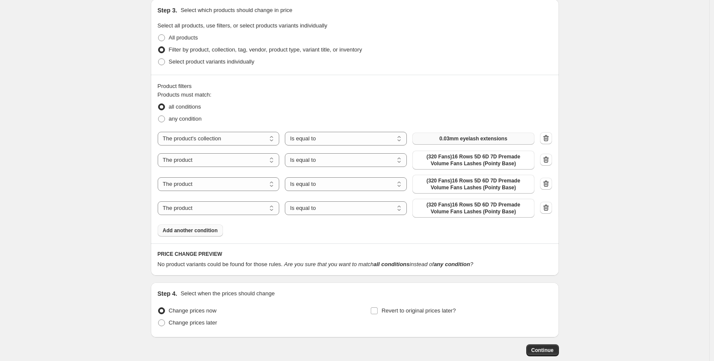
click at [499, 137] on span "0.03mm eyelash extensions" at bounding box center [474, 138] width 68 height 7
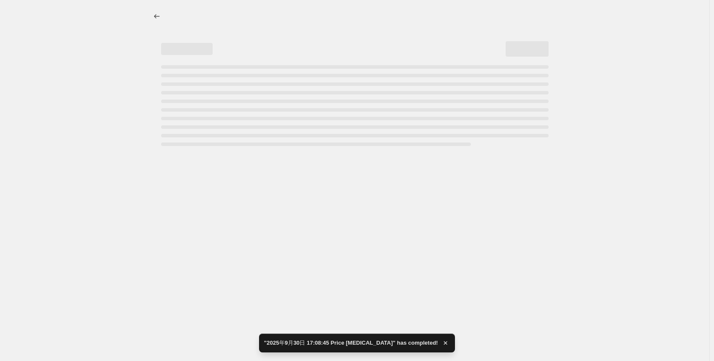
scroll to position [0, 0]
select select "percentage"
select select "no_change"
select select "collection"
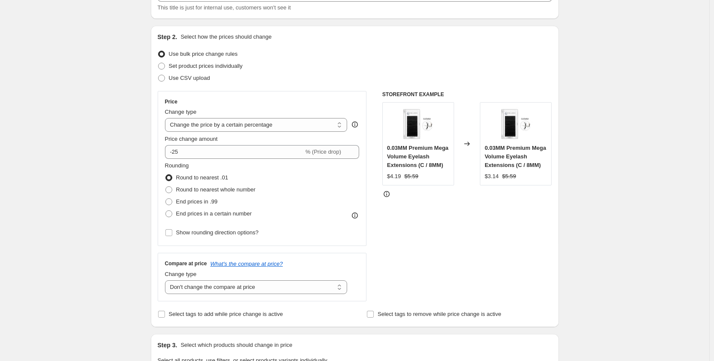
scroll to position [258, 0]
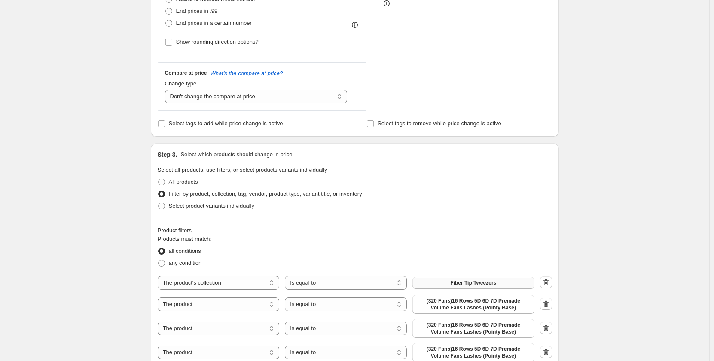
click at [465, 282] on span "Fiber Tip Tweezers" at bounding box center [473, 283] width 46 height 7
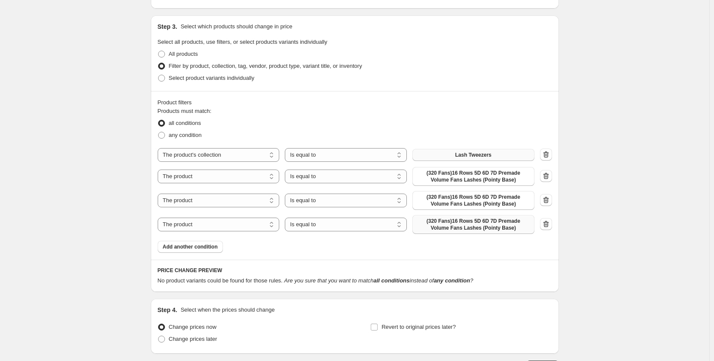
scroll to position [387, 0]
click at [370, 172] on select "Is equal to Is not equal to" at bounding box center [346, 176] width 122 height 14
select select "not_equal"
click at [255, 179] on select "The product The product's collection The product's tag The product's vendor The…" at bounding box center [219, 176] width 122 height 14
select select "collection"
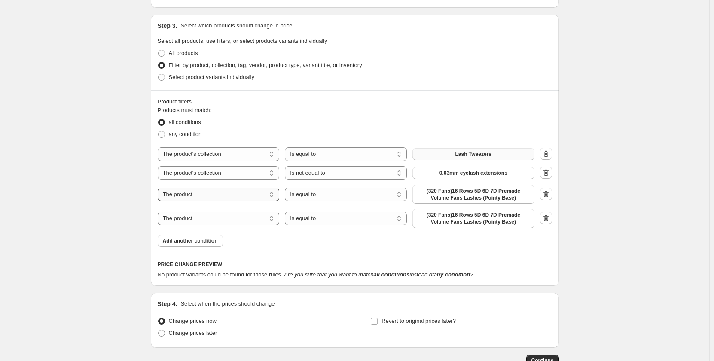
click at [255, 198] on select "The product The product's collection The product's tag The product's vendor The…" at bounding box center [219, 195] width 122 height 14
select select "collection"
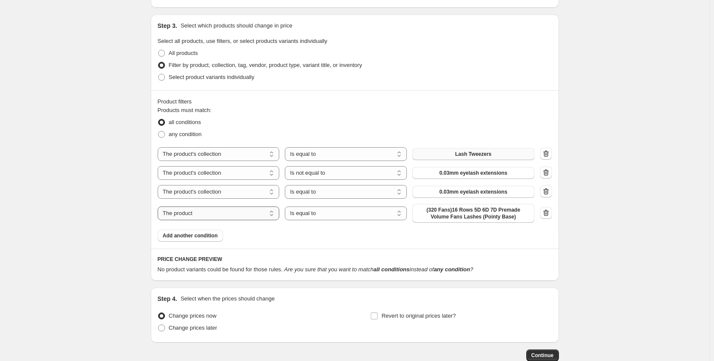
click at [263, 211] on select "The product The product's collection The product's tag The product's vendor The…" at bounding box center [219, 214] width 122 height 14
select select "collection"
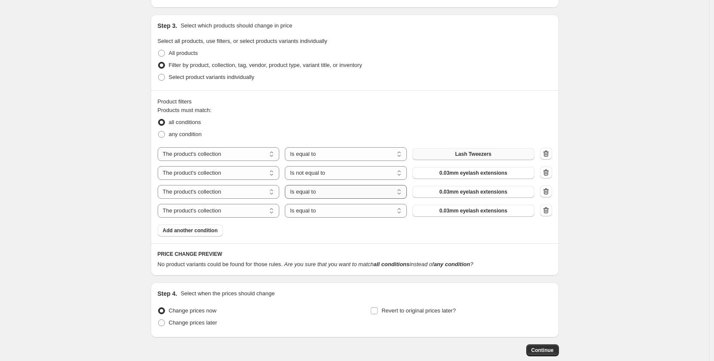
click at [355, 189] on select "Is equal to Is not equal to" at bounding box center [346, 192] width 122 height 14
select select "not_equal"
click at [328, 211] on select "Is equal to Is not equal to" at bounding box center [346, 211] width 122 height 14
select select "not_equal"
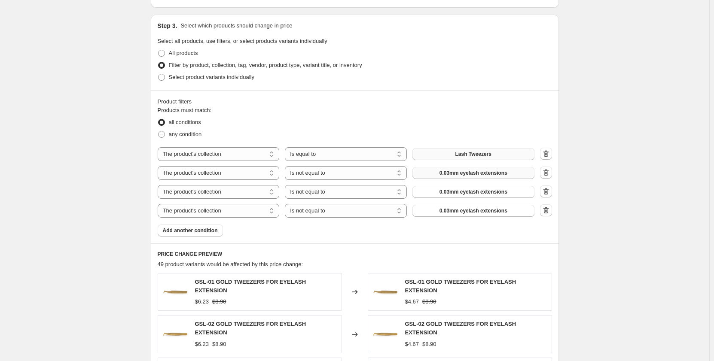
click at [465, 175] on span "0.03mm eyelash extensions" at bounding box center [474, 173] width 68 height 7
click at [507, 193] on span "0.03mm eyelash extensions" at bounding box center [474, 192] width 68 height 7
click at [489, 211] on span "0.03mm eyelash extensions" at bounding box center [474, 211] width 68 height 7
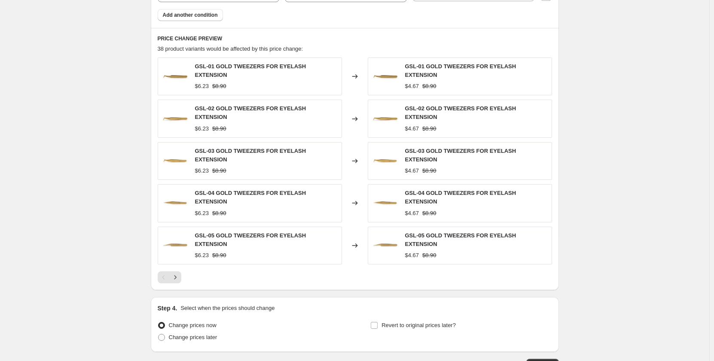
scroll to position [645, 0]
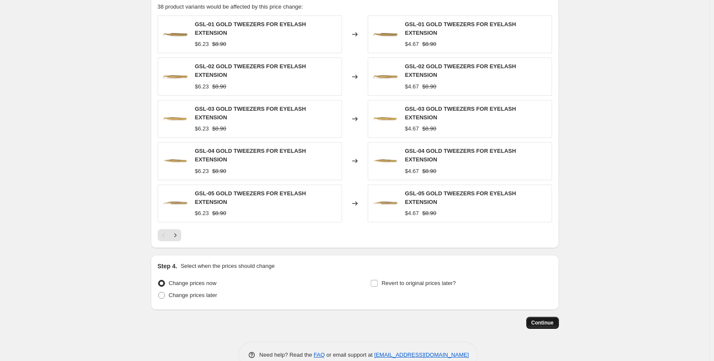
click at [542, 320] on span "Continue" at bounding box center [543, 323] width 22 height 7
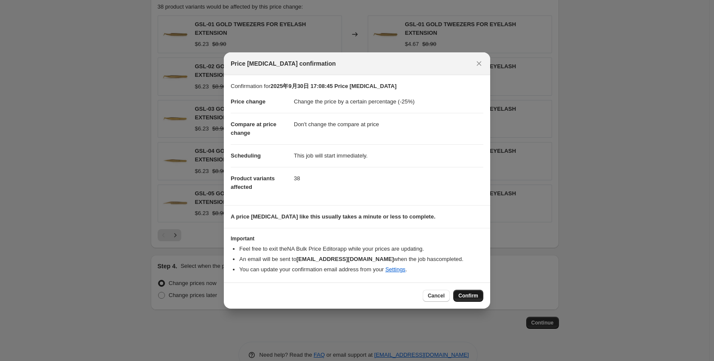
click at [475, 295] on span "Confirm" at bounding box center [468, 296] width 20 height 7
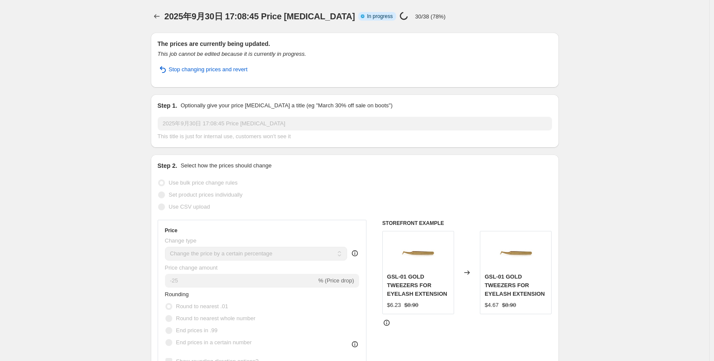
select select "percentage"
select select "no_change"
select select "collection"
select select "not_equal"
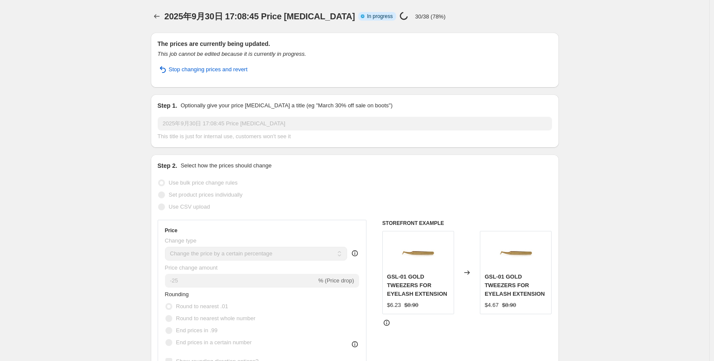
select select "collection"
select select "not_equal"
select select "collection"
select select "not_equal"
